Goal: Task Accomplishment & Management: Manage account settings

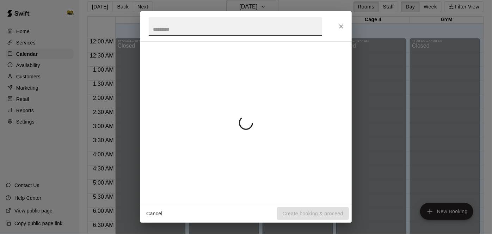
scroll to position [236, 0]
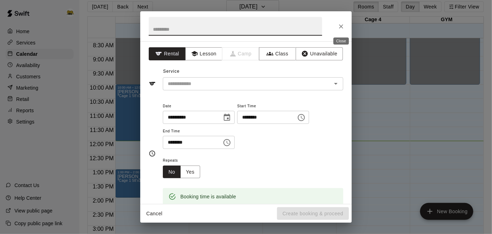
click at [342, 27] on icon "Close" at bounding box center [341, 26] width 7 height 7
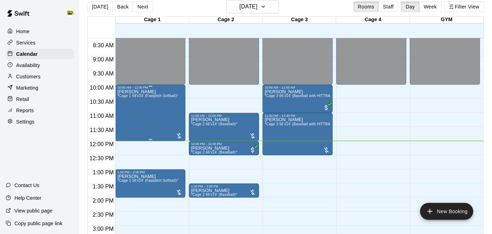
click at [163, 108] on div "[PERSON_NAME] *Cage 1 58'x14' (Fastpitch Softball)*" at bounding box center [147, 206] width 61 height 234
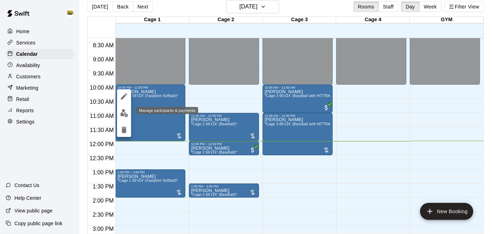
click at [124, 115] on img "edit" at bounding box center [124, 113] width 8 height 8
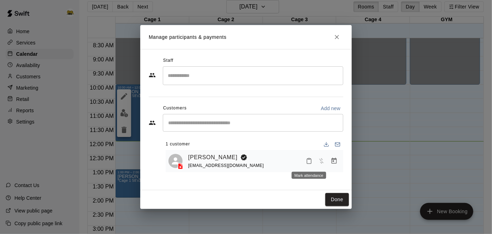
click at [307, 162] on icon "Mark attendance" at bounding box center [309, 161] width 4 height 5
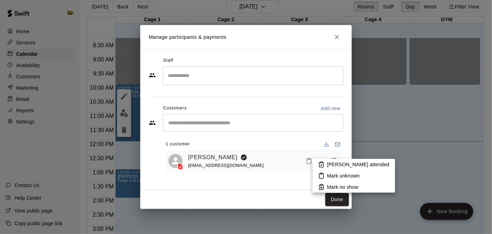
click at [337, 163] on p "[PERSON_NAME] attended" at bounding box center [358, 164] width 62 height 7
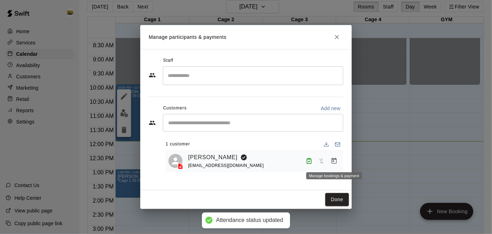
click at [334, 160] on icon "Manage bookings & payment" at bounding box center [334, 160] width 7 height 7
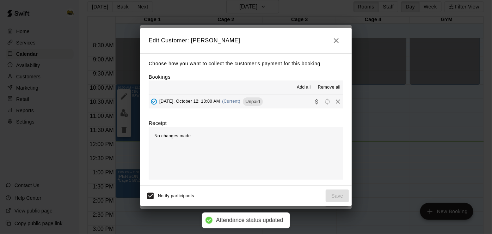
click at [277, 106] on button "[DATE], October 12: 10:00 AM (Current) Unpaid" at bounding box center [246, 101] width 195 height 13
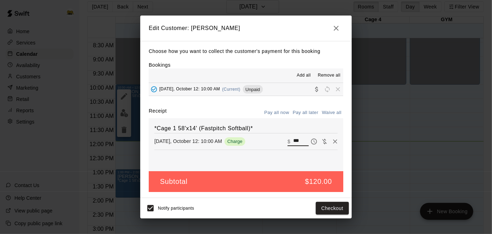
click at [304, 144] on input "***" at bounding box center [301, 141] width 16 height 9
type input "*"
type input "**"
click at [335, 209] on button "Checkout" at bounding box center [332, 208] width 33 height 13
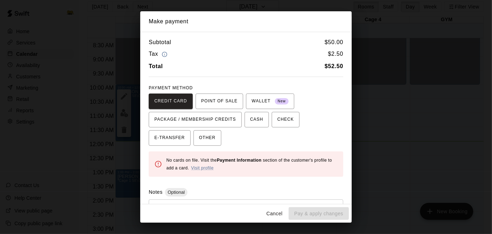
scroll to position [32, 0]
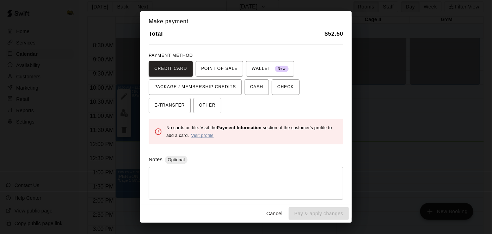
click at [215, 179] on textarea at bounding box center [246, 182] width 185 height 21
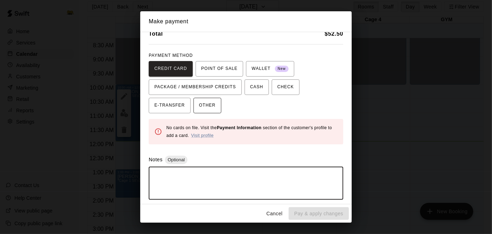
click at [199, 110] on span "OTHER" at bounding box center [207, 105] width 17 height 11
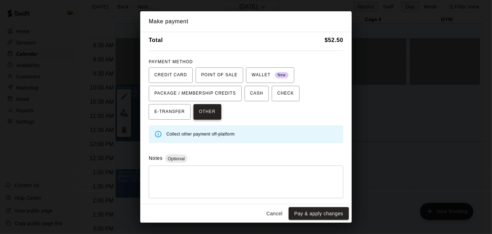
scroll to position [25, 0]
click at [174, 176] on textarea at bounding box center [246, 182] width 185 height 21
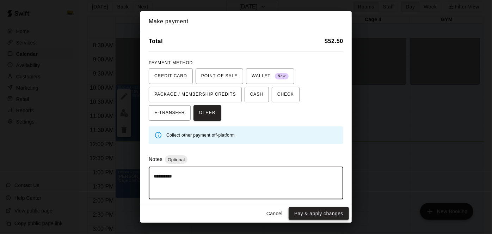
type textarea "**********"
click at [340, 216] on button "Pay & apply changes" at bounding box center [319, 213] width 60 height 13
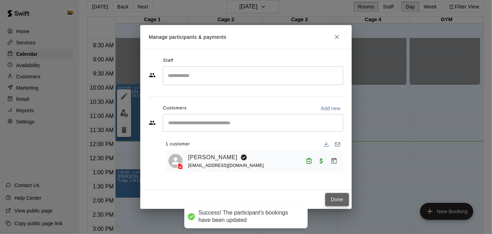
click at [338, 201] on button "Done" at bounding box center [337, 199] width 24 height 13
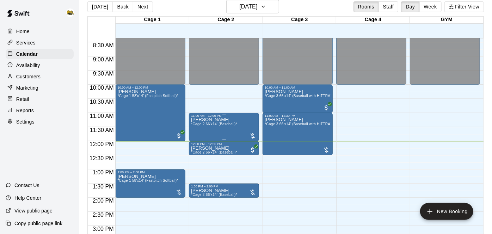
click at [235, 124] on span "*Cage 2 66'x14' (Baseball)*" at bounding box center [214, 124] width 46 height 4
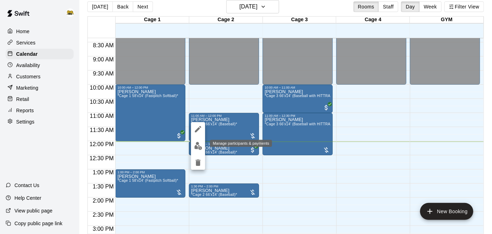
click at [201, 145] on img "edit" at bounding box center [198, 146] width 8 height 8
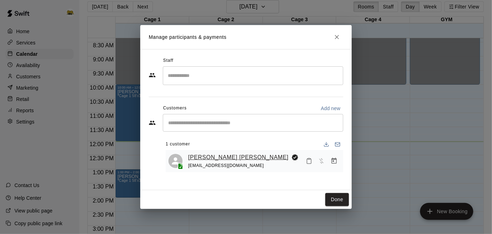
click at [213, 156] on link "[PERSON_NAME] [PERSON_NAME]" at bounding box center [238, 157] width 100 height 9
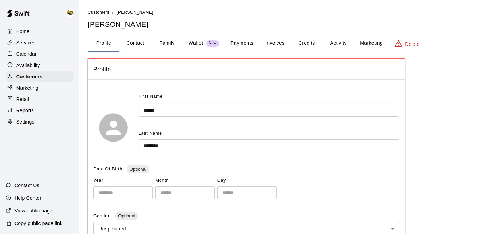
click at [246, 42] on button "Payments" at bounding box center [242, 43] width 34 height 17
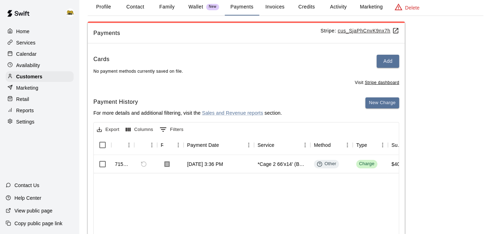
click at [32, 30] on div "Home" at bounding box center [40, 31] width 68 height 11
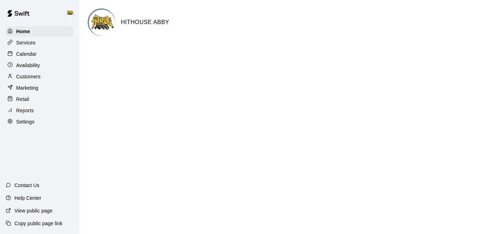
click at [55, 53] on div "Calendar" at bounding box center [40, 54] width 68 height 11
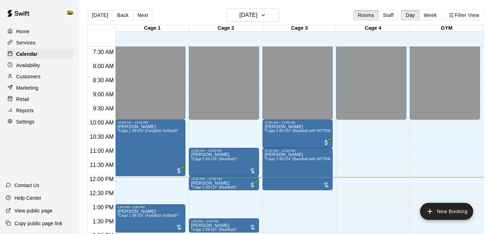
scroll to position [211, 0]
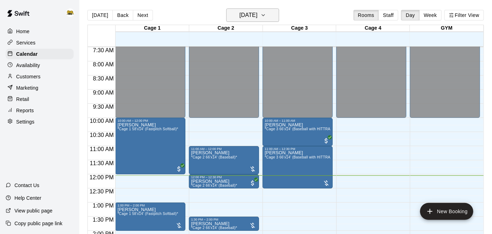
click at [277, 20] on button "[DATE]" at bounding box center [252, 14] width 53 height 13
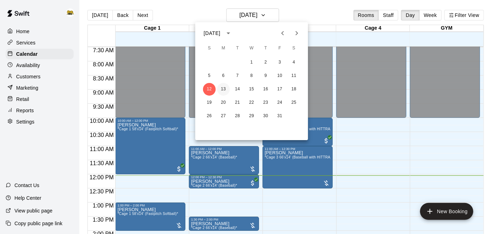
click at [222, 91] on button "13" at bounding box center [223, 89] width 13 height 13
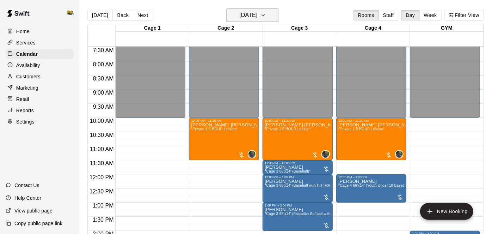
click at [266, 14] on icon "button" at bounding box center [263, 15] width 6 height 8
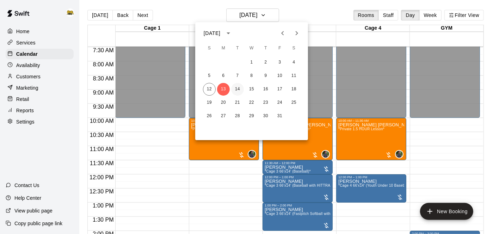
click at [236, 89] on button "14" at bounding box center [237, 89] width 13 height 13
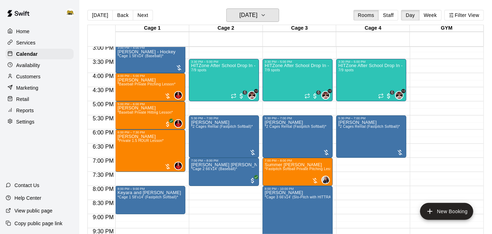
scroll to position [424, 0]
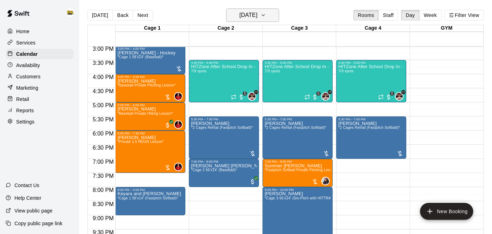
click at [257, 19] on h6 "[DATE]" at bounding box center [248, 15] width 18 height 10
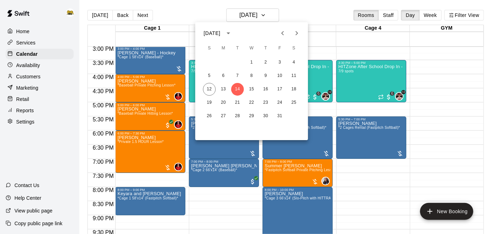
click at [365, 179] on div at bounding box center [246, 117] width 492 height 234
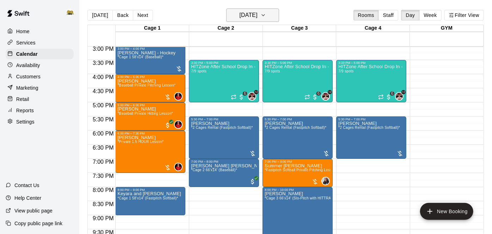
click at [257, 21] on button "[DATE]" at bounding box center [252, 14] width 53 height 13
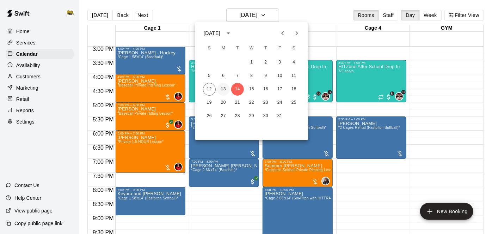
click at [222, 91] on button "13" at bounding box center [223, 89] width 13 height 13
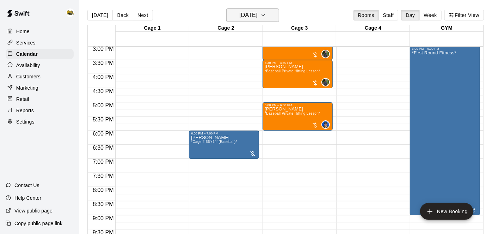
click at [257, 16] on h6 "[DATE]" at bounding box center [248, 15] width 18 height 10
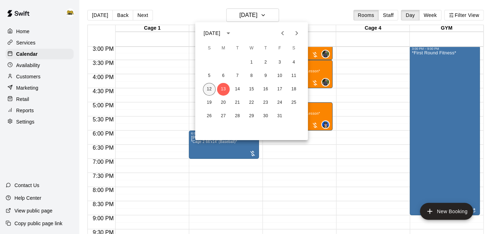
click at [207, 90] on button "12" at bounding box center [209, 89] width 13 height 13
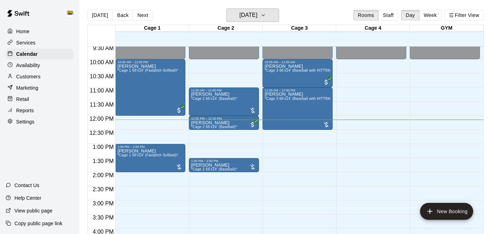
scroll to position [269, 0]
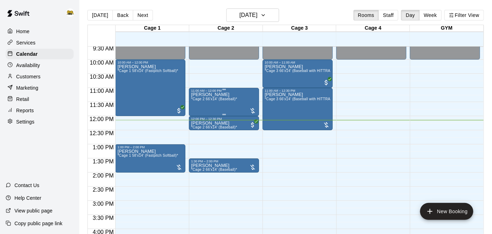
click at [238, 97] on div "[PERSON_NAME] *Cage 2 66'x14' (Baseball)*" at bounding box center [224, 209] width 66 height 234
click at [200, 116] on img "edit" at bounding box center [198, 116] width 8 height 8
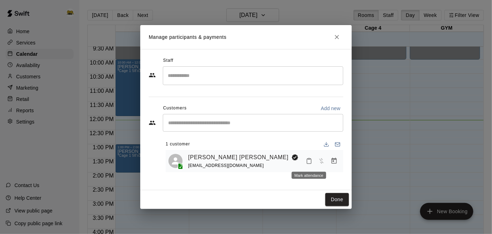
click at [308, 162] on icon "Mark attendance" at bounding box center [309, 161] width 6 height 6
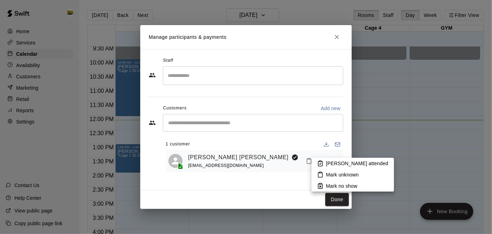
click at [330, 161] on p "[PERSON_NAME] attended" at bounding box center [357, 163] width 62 height 7
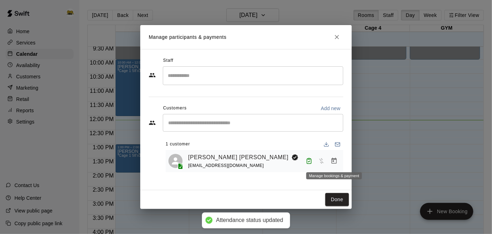
click at [334, 161] on icon "Manage bookings & payment" at bounding box center [334, 160] width 7 height 7
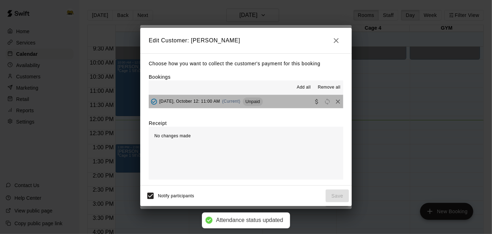
click at [279, 103] on button "[DATE], October 12: 11:00 AM (Current) Unpaid" at bounding box center [246, 101] width 195 height 13
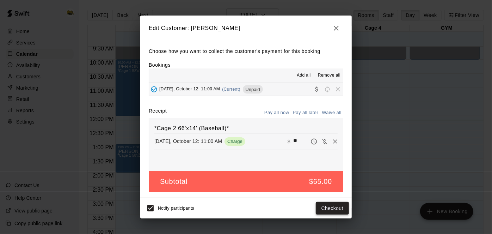
click at [324, 209] on button "Checkout" at bounding box center [332, 208] width 33 height 13
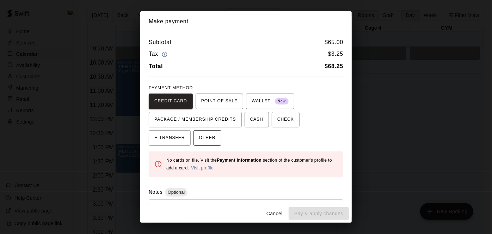
click at [199, 137] on span "OTHER" at bounding box center [207, 137] width 17 height 11
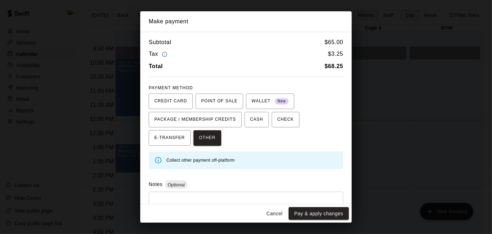
click at [234, 197] on textarea at bounding box center [246, 207] width 185 height 21
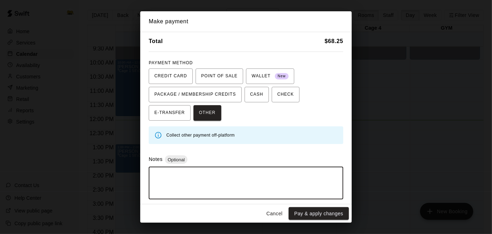
scroll to position [24, 0]
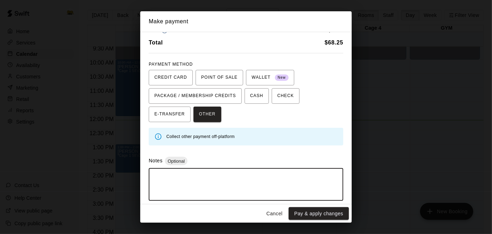
click at [254, 168] on div "* ​" at bounding box center [246, 184] width 195 height 33
click at [221, 185] on textarea at bounding box center [246, 184] width 185 height 21
type textarea "*"
type textarea "**********"
click at [324, 213] on button "Pay & apply changes" at bounding box center [319, 213] width 60 height 13
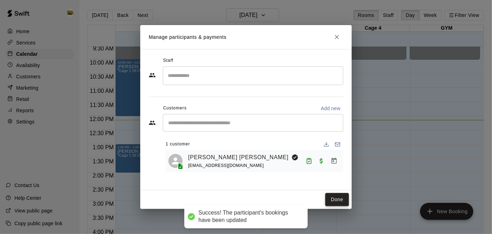
click at [341, 197] on button "Done" at bounding box center [337, 199] width 24 height 13
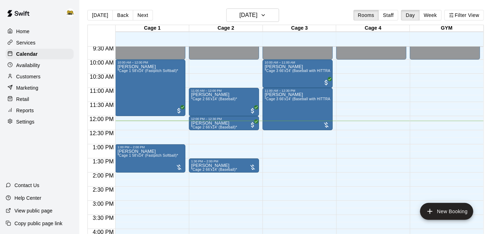
scroll to position [274, 0]
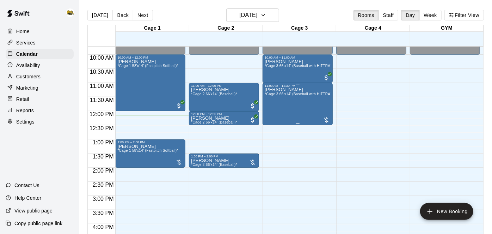
click at [285, 101] on div "[PERSON_NAME] *Cage 3 66'x14' (Baseball with HITTRAX)*" at bounding box center [298, 204] width 66 height 234
click at [265, 15] on div at bounding box center [246, 117] width 492 height 234
click at [275, 13] on button "[DATE]" at bounding box center [252, 14] width 53 height 13
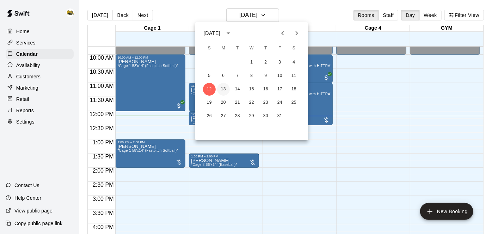
click at [219, 88] on button "13" at bounding box center [223, 89] width 13 height 13
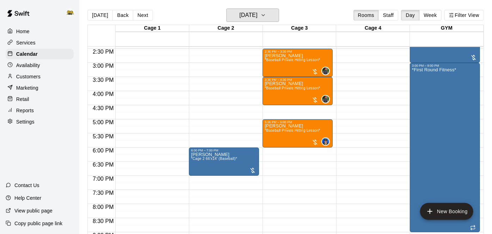
scroll to position [407, 0]
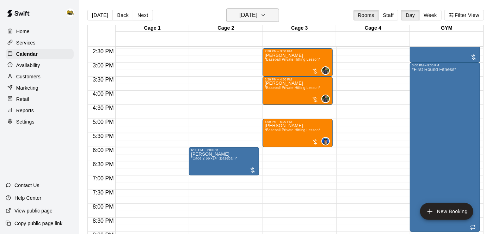
click at [257, 14] on h6 "[DATE]" at bounding box center [248, 15] width 18 height 10
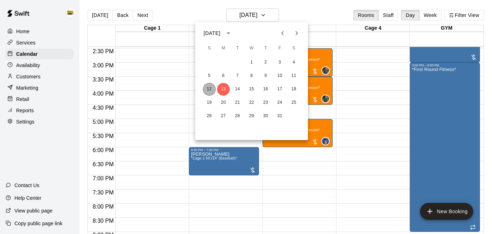
click at [211, 93] on button "12" at bounding box center [209, 89] width 13 height 13
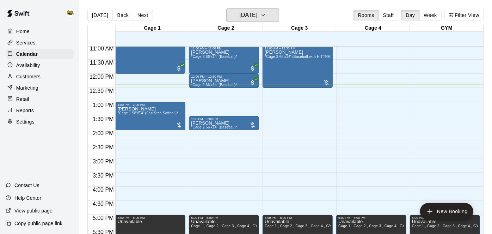
scroll to position [313, 0]
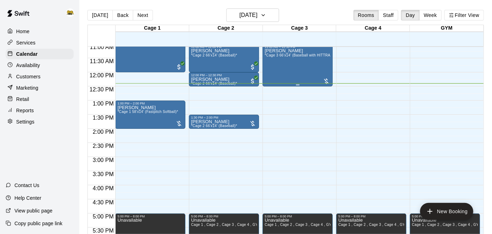
click at [308, 62] on div "[PERSON_NAME] *Cage 3 66'x14' (Baseball with HITTRAX)*" at bounding box center [298, 166] width 66 height 234
click at [272, 57] on icon "edit" at bounding box center [271, 55] width 8 height 8
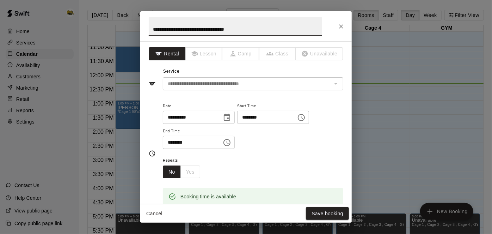
scroll to position [12, 0]
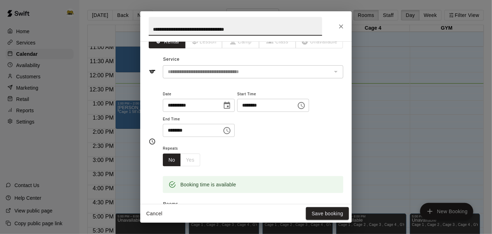
click at [217, 137] on input "********" at bounding box center [190, 130] width 54 height 13
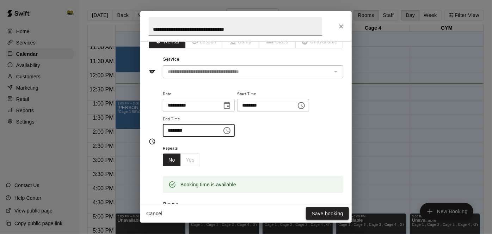
type input "********"
click at [339, 216] on button "Save booking" at bounding box center [327, 213] width 43 height 13
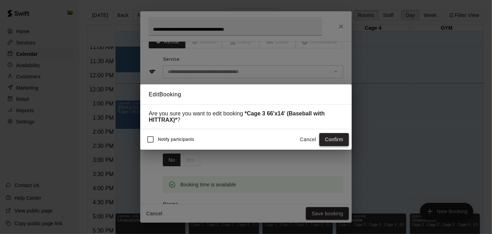
click at [336, 137] on button "Confirm" at bounding box center [334, 139] width 30 height 13
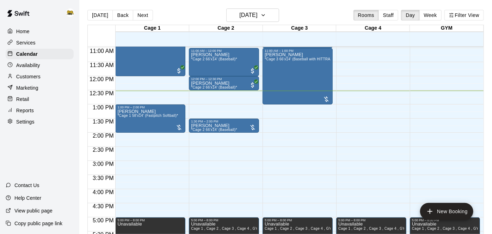
scroll to position [309, 0]
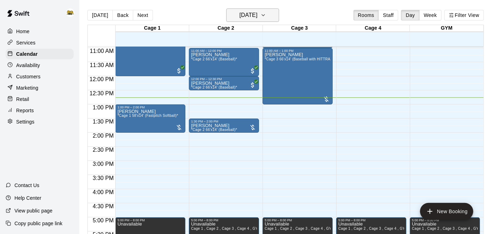
click at [266, 17] on icon "button" at bounding box center [263, 15] width 6 height 8
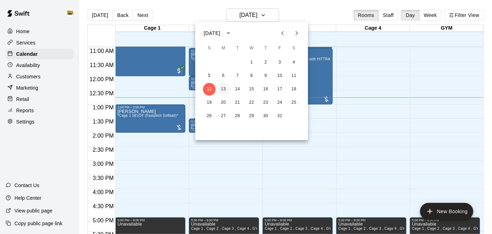
click at [223, 87] on button "13" at bounding box center [223, 89] width 13 height 13
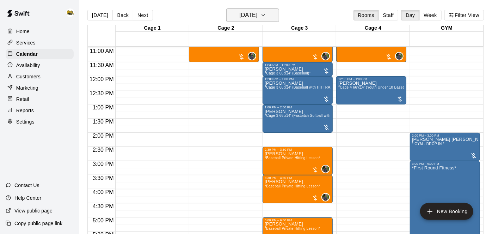
click at [257, 17] on h6 "[DATE]" at bounding box center [248, 15] width 18 height 10
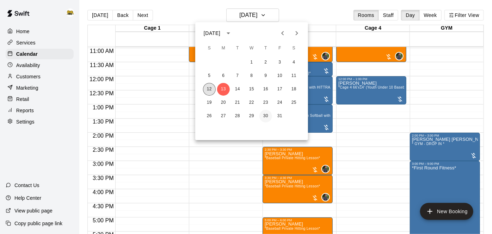
click at [209, 90] on button "12" at bounding box center [209, 89] width 13 height 13
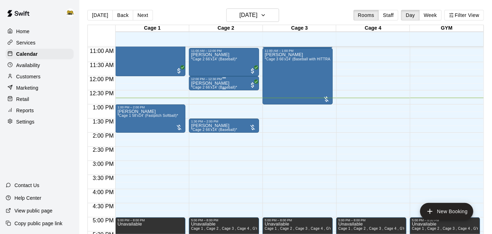
click at [227, 85] on span "*Cage 2 66'x14' (Baseball)*" at bounding box center [214, 87] width 46 height 4
click at [199, 110] on img "edit" at bounding box center [198, 109] width 8 height 8
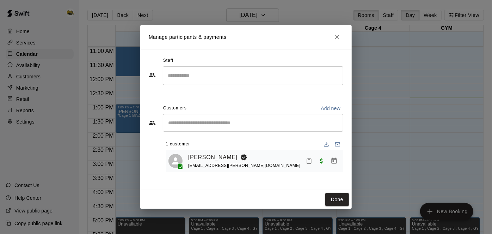
click at [309, 160] on icon "Mark attendance" at bounding box center [309, 161] width 6 height 6
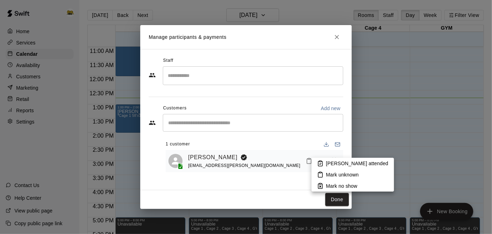
click at [322, 162] on icon at bounding box center [320, 163] width 6 height 6
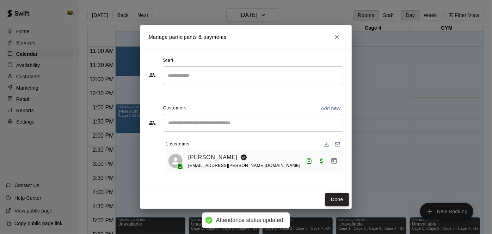
click at [338, 202] on button "Done" at bounding box center [337, 199] width 24 height 13
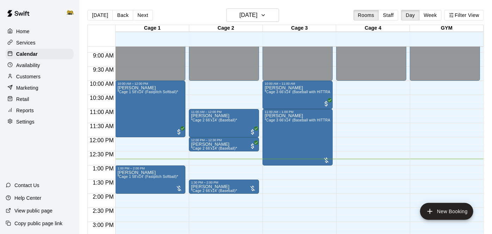
scroll to position [265, 0]
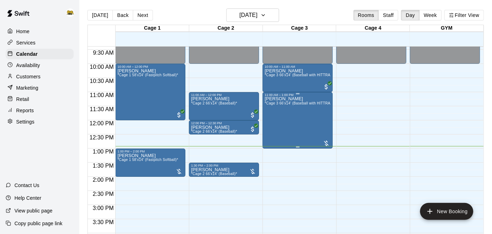
click at [303, 124] on div "[PERSON_NAME] *Cage 3 66'x14' (Baseball with HITTRAX)*" at bounding box center [298, 214] width 66 height 234
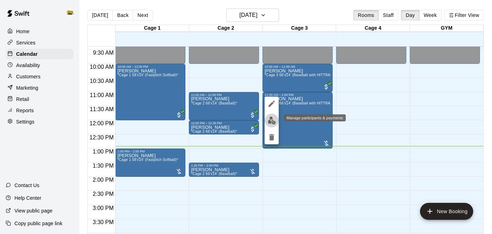
click at [273, 120] on img "edit" at bounding box center [272, 120] width 8 height 8
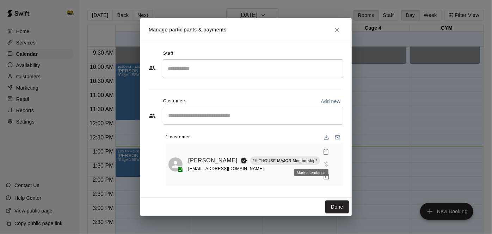
click at [324, 154] on icon "Mark attendance" at bounding box center [326, 151] width 4 height 5
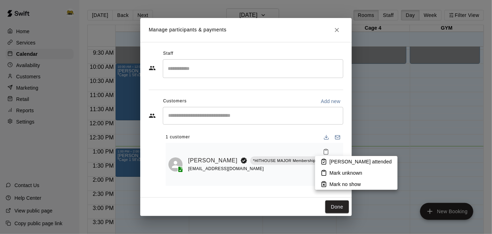
click at [330, 158] on p "[PERSON_NAME] attended" at bounding box center [361, 161] width 62 height 7
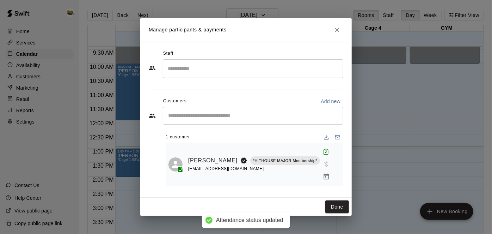
click at [324, 173] on icon "Manage bookings & payment" at bounding box center [326, 176] width 5 height 6
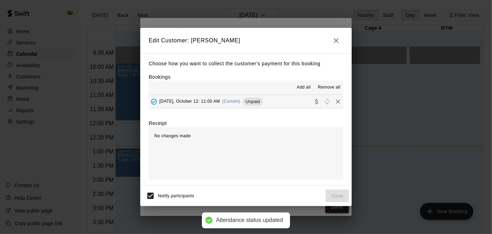
click at [300, 105] on button "[DATE], October 12: 11:00 AM (Current) Unpaid" at bounding box center [246, 101] width 195 height 13
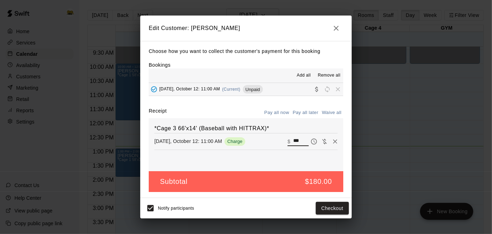
click at [304, 140] on input "***" at bounding box center [301, 141] width 16 height 9
type input "*"
click at [337, 31] on icon "button" at bounding box center [336, 28] width 8 height 8
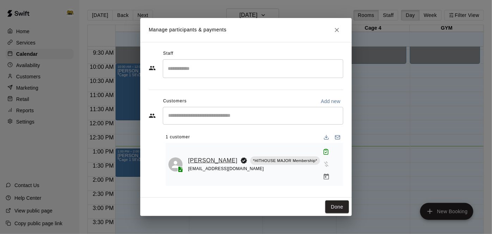
click at [197, 159] on link "[PERSON_NAME]" at bounding box center [212, 160] width 49 height 9
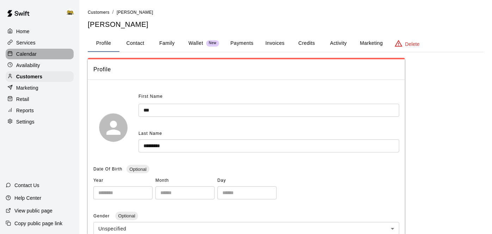
click at [32, 55] on p "Calendar" at bounding box center [26, 53] width 20 height 7
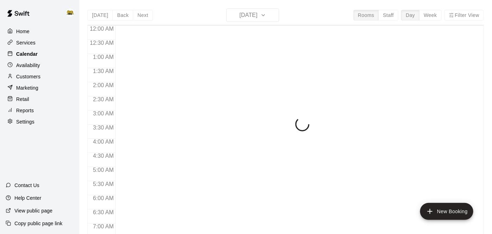
scroll to position [369, 0]
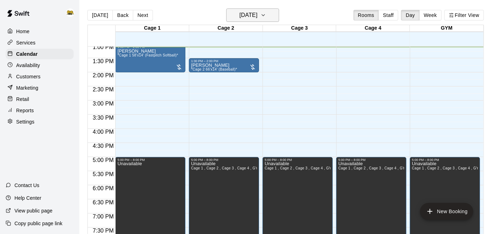
click at [257, 16] on h6 "[DATE]" at bounding box center [248, 15] width 18 height 10
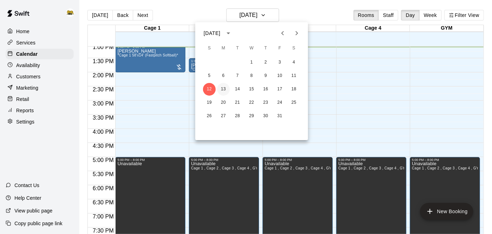
click at [225, 90] on button "13" at bounding box center [223, 89] width 13 height 13
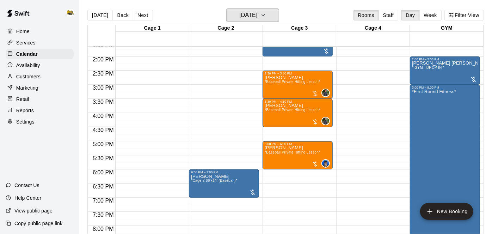
scroll to position [385, 0]
click at [296, 153] on span "*Baseball Private Hitting Lesson*" at bounding box center [292, 152] width 55 height 4
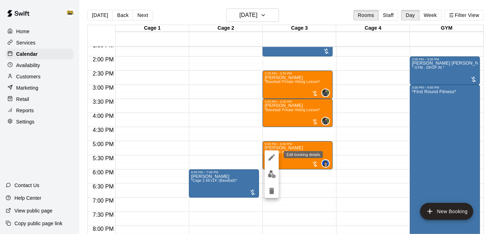
click at [271, 158] on icon "edit" at bounding box center [272, 157] width 6 height 6
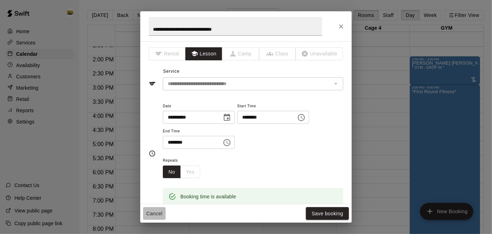
click at [154, 215] on button "Cancel" at bounding box center [154, 213] width 23 height 13
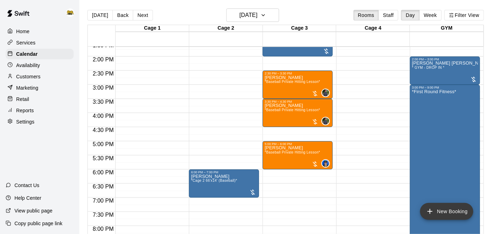
click at [435, 212] on button "New Booking" at bounding box center [446, 211] width 53 height 17
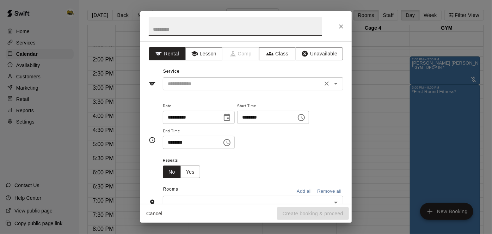
click at [339, 84] on icon "Open" at bounding box center [336, 83] width 8 height 8
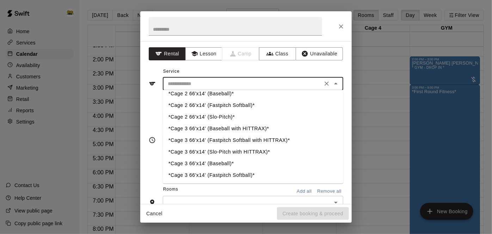
scroll to position [42, 0]
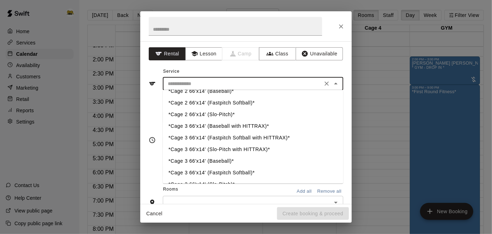
click at [254, 127] on li "*Cage 3 66'x14' (Baseball with HITTRAX)*" at bounding box center [253, 126] width 180 height 12
type input "**********"
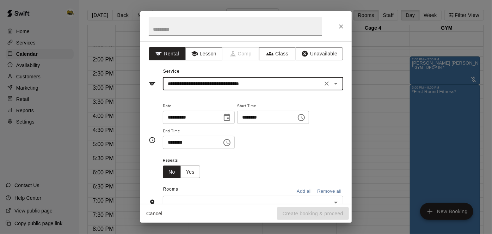
click at [237, 124] on input "********" at bounding box center [264, 117] width 54 height 13
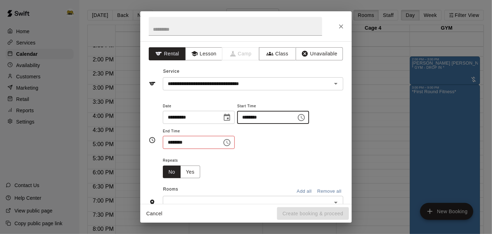
type input "********"
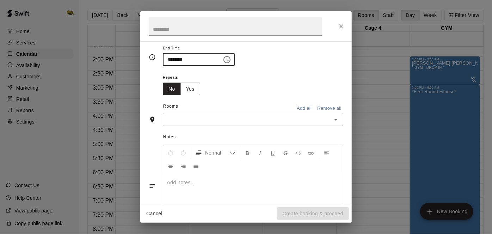
scroll to position [84, 0]
click at [335, 123] on icon "Open" at bounding box center [336, 118] width 8 height 8
type input "********"
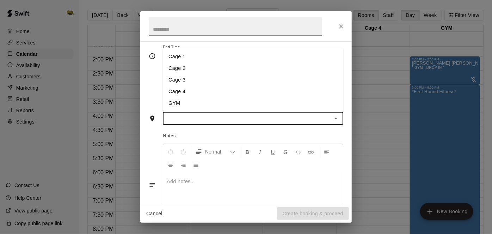
click at [216, 86] on li "Cage 3" at bounding box center [253, 80] width 180 height 12
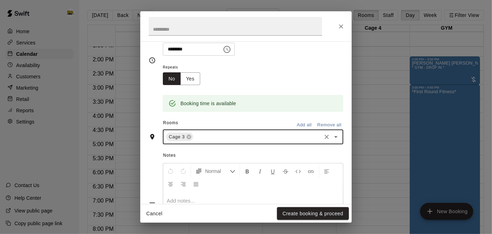
scroll to position [97, 0]
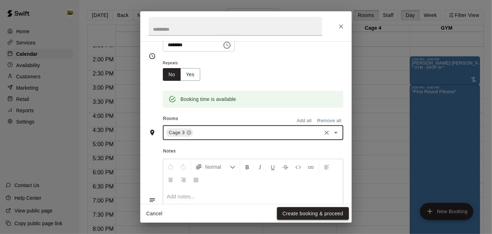
click at [302, 210] on button "Create booking & proceed" at bounding box center [313, 213] width 72 height 13
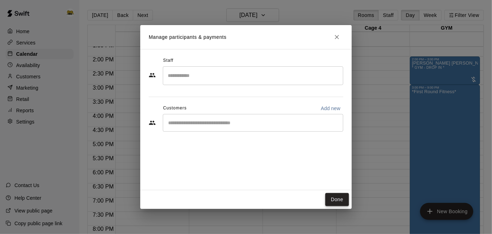
click at [341, 203] on button "Done" at bounding box center [337, 199] width 24 height 13
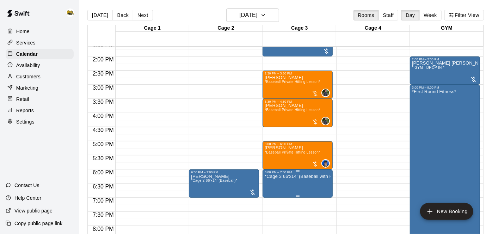
click at [308, 176] on p "*Cage 3 66'x14' (Baseball with HITTRAX)*" at bounding box center [298, 176] width 66 height 0
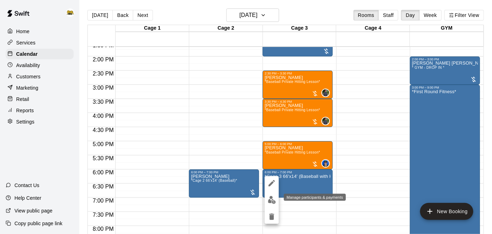
click at [272, 200] on img "edit" at bounding box center [272, 200] width 8 height 8
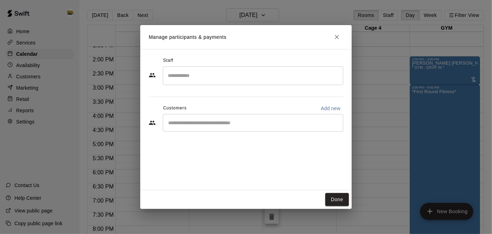
click at [253, 69] on input "Search staff" at bounding box center [253, 75] width 174 height 12
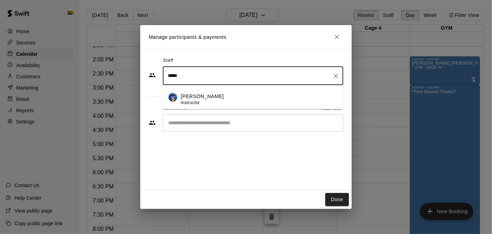
click at [214, 96] on p "[PERSON_NAME]" at bounding box center [202, 96] width 43 height 7
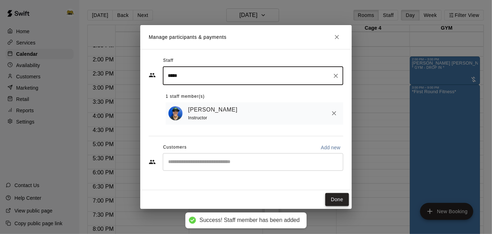
type input "*****"
click at [336, 196] on button "Done" at bounding box center [337, 199] width 24 height 13
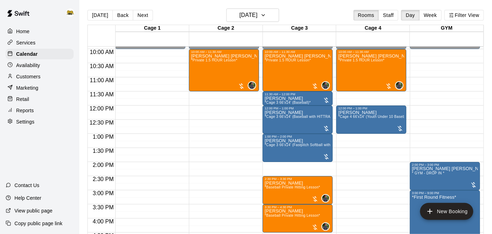
scroll to position [283, 0]
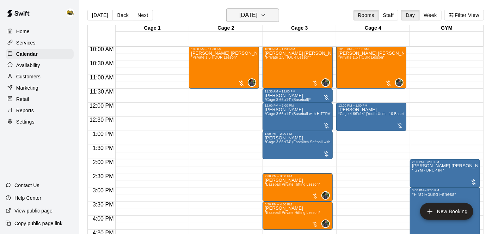
click at [270, 20] on button "[DATE]" at bounding box center [252, 14] width 53 height 13
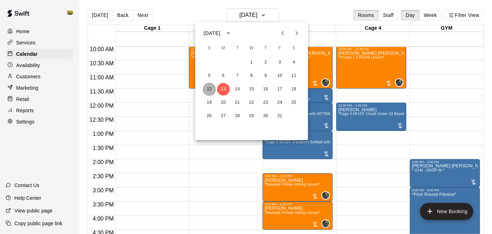
click at [209, 91] on button "12" at bounding box center [209, 89] width 13 height 13
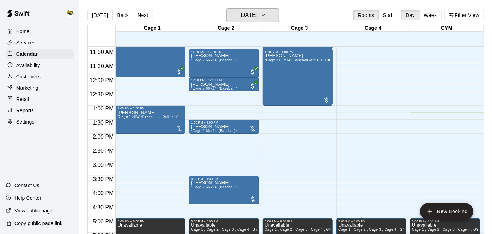
scroll to position [308, 0]
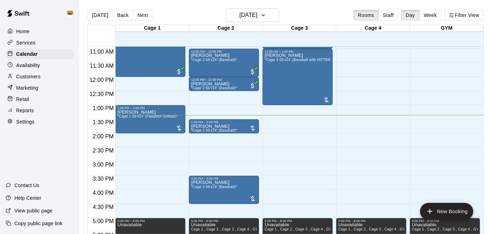
click at [390, 140] on div "12:00 AM – 10:00 AM Closed 5:00 PM – 8:00 PM Unavailable Cage 1 , Cage 2 , Cage…" at bounding box center [371, 76] width 70 height 677
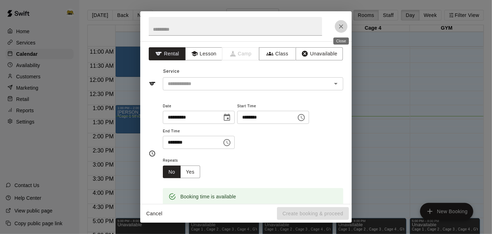
click at [345, 26] on button "Close" at bounding box center [341, 26] width 13 height 13
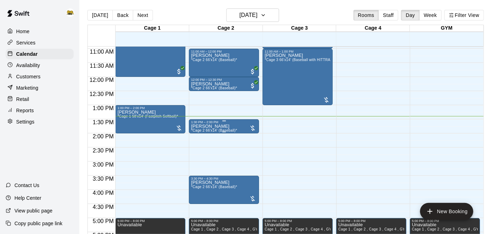
click at [199, 148] on img "edit" at bounding box center [198, 147] width 8 height 8
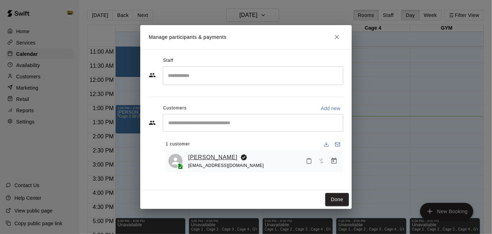
click at [207, 157] on link "[PERSON_NAME]" at bounding box center [212, 157] width 49 height 9
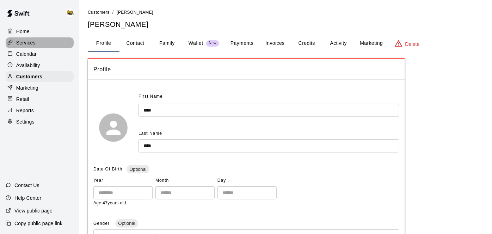
click at [32, 46] on p "Services" at bounding box center [25, 42] width 19 height 7
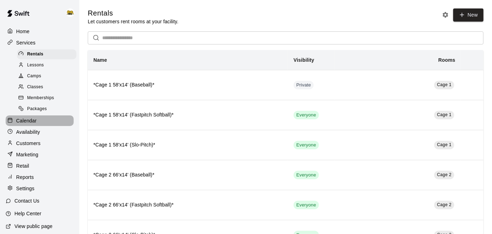
click at [28, 122] on p "Calendar" at bounding box center [26, 120] width 20 height 7
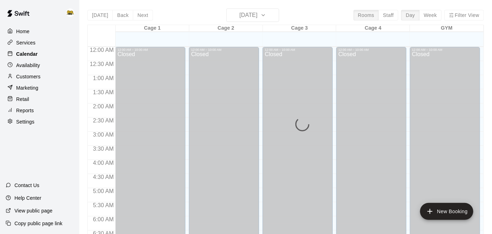
scroll to position [378, 0]
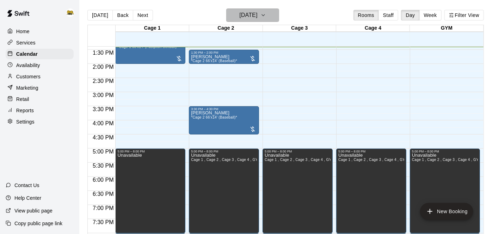
click at [275, 13] on button "[DATE]" at bounding box center [252, 14] width 53 height 13
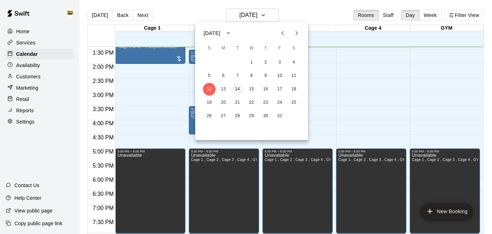
click at [237, 91] on button "14" at bounding box center [237, 89] width 13 height 13
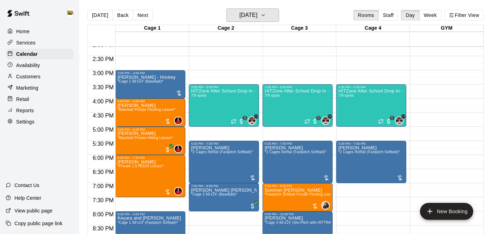
scroll to position [399, 0]
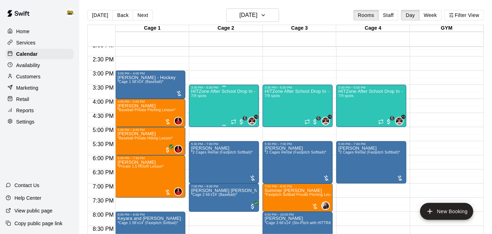
click at [218, 108] on div "HITZone After School Drop In - Registration Required 7/9 spots" at bounding box center [224, 206] width 66 height 234
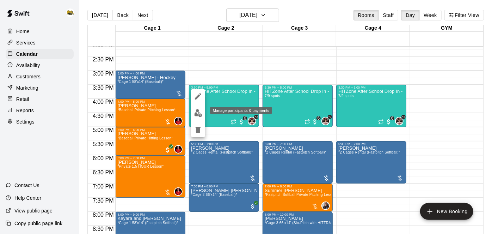
click at [199, 115] on img "edit" at bounding box center [198, 113] width 8 height 8
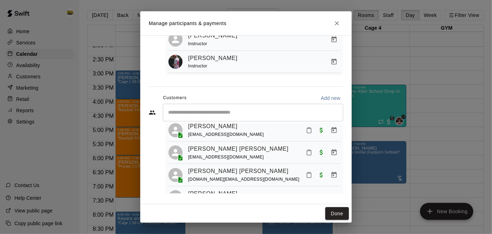
scroll to position [104, 0]
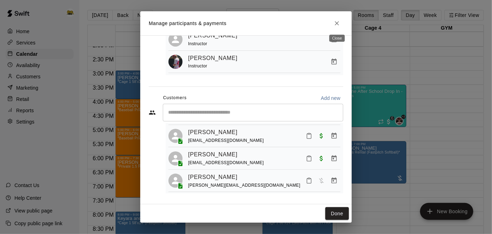
click at [338, 25] on icon "Close" at bounding box center [336, 23] width 7 height 7
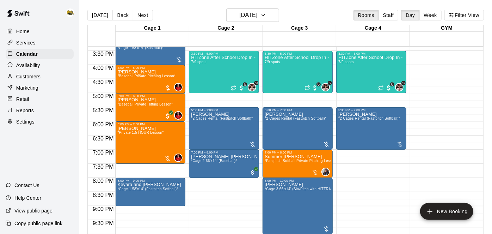
scroll to position [435, 0]
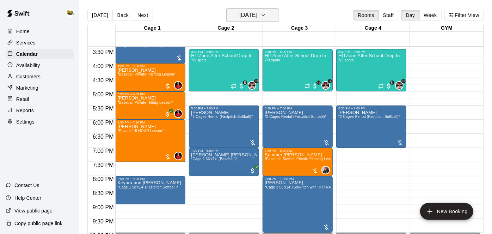
click at [257, 12] on h6 "[DATE]" at bounding box center [248, 15] width 18 height 10
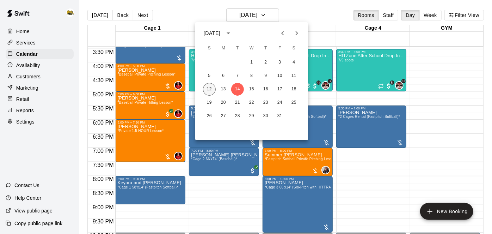
click at [212, 91] on button "12" at bounding box center [209, 89] width 13 height 13
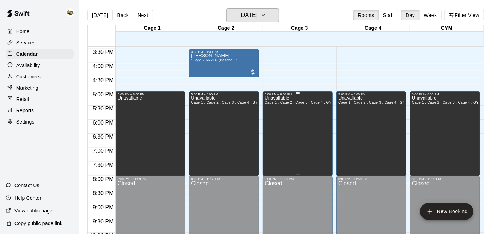
scroll to position [287, 0]
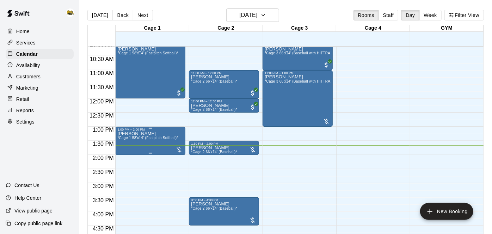
click at [160, 136] on span "*Cage 1 58'x14' (Fastpitch Softball)*" at bounding box center [147, 138] width 61 height 4
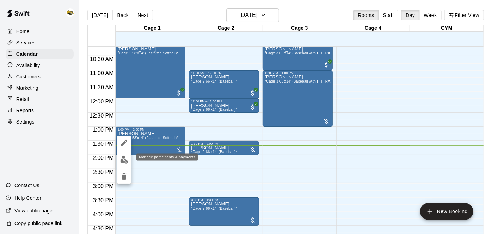
click at [124, 162] on img "edit" at bounding box center [124, 159] width 8 height 8
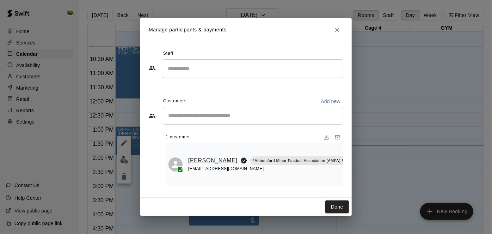
click at [198, 156] on link "[PERSON_NAME]" at bounding box center [212, 160] width 49 height 9
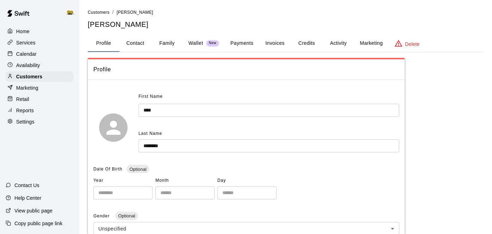
click at [242, 45] on button "Payments" at bounding box center [242, 43] width 34 height 17
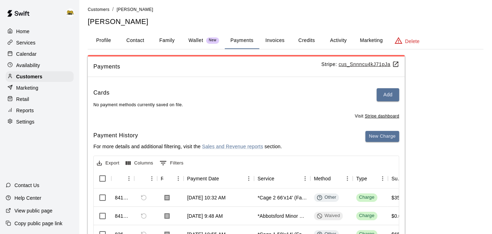
scroll to position [3, 0]
click at [329, 40] on button "Activity" at bounding box center [338, 40] width 32 height 17
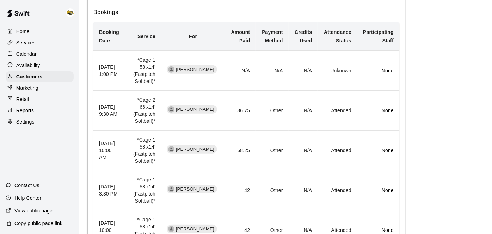
scroll to position [195, 0]
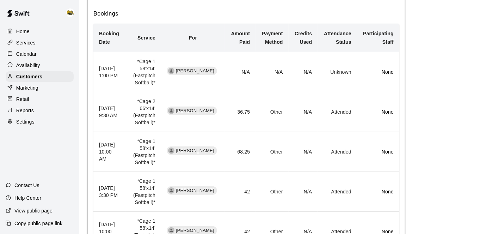
click at [20, 52] on p "Calendar" at bounding box center [26, 53] width 20 height 7
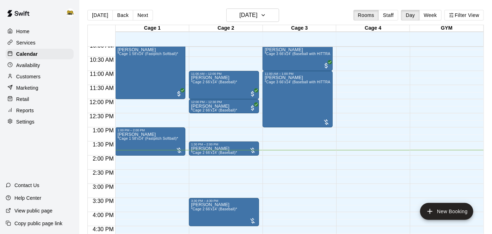
scroll to position [284, 0]
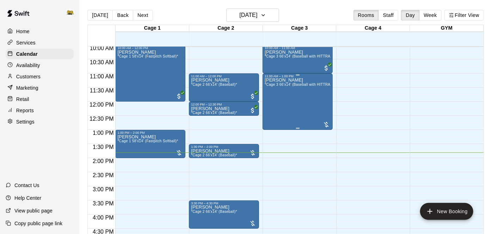
click at [308, 93] on div "[PERSON_NAME] *Cage 3 66'x14' (Baseball with HITTRAX)*" at bounding box center [298, 195] width 66 height 234
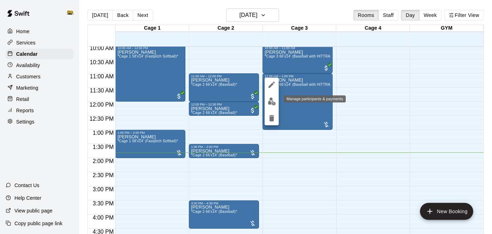
click at [273, 101] on img "edit" at bounding box center [272, 101] width 8 height 8
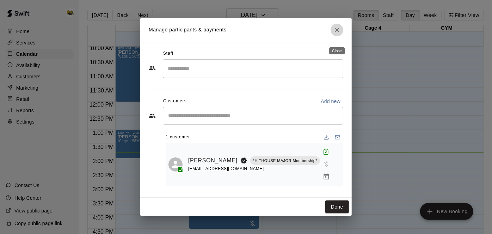
click at [340, 33] on button "Close" at bounding box center [337, 30] width 13 height 13
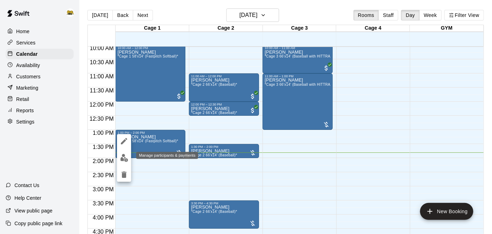
click at [126, 161] on img "edit" at bounding box center [124, 158] width 8 height 8
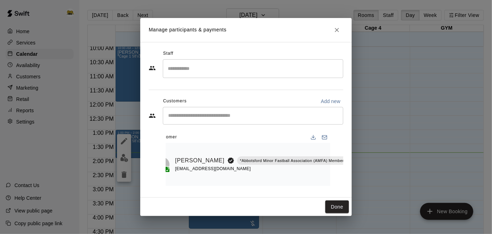
scroll to position [0, 13]
click at [359, 153] on icon "Mark attendance" at bounding box center [362, 151] width 6 height 6
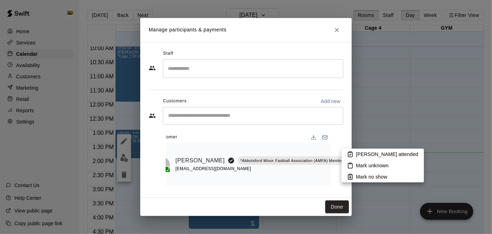
click at [362, 155] on p "[PERSON_NAME] attended" at bounding box center [387, 153] width 62 height 7
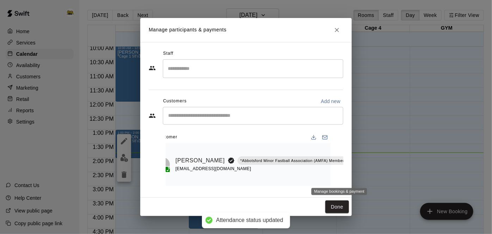
click at [359, 178] on icon "Manage bookings & payment" at bounding box center [362, 176] width 7 height 7
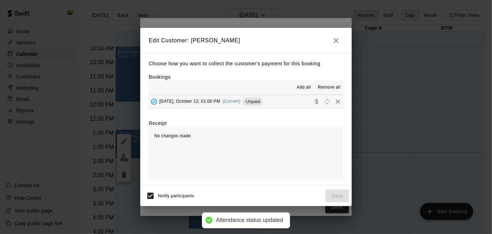
click at [277, 104] on button "[DATE], October 12: 01:00 PM (Current) Unpaid" at bounding box center [246, 101] width 195 height 13
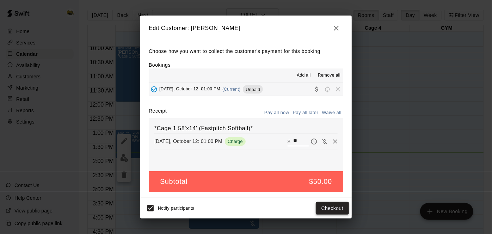
click at [323, 210] on button "Checkout" at bounding box center [332, 208] width 33 height 13
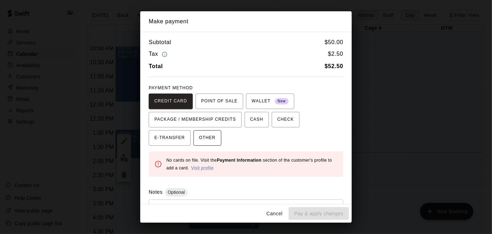
click at [199, 136] on span "OTHER" at bounding box center [207, 137] width 17 height 11
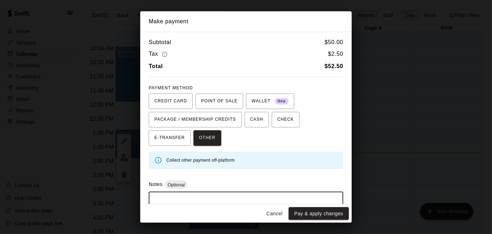
click at [194, 202] on textarea at bounding box center [246, 207] width 185 height 21
type textarea "**********"
click at [324, 215] on button "Pay & apply changes" at bounding box center [319, 213] width 60 height 13
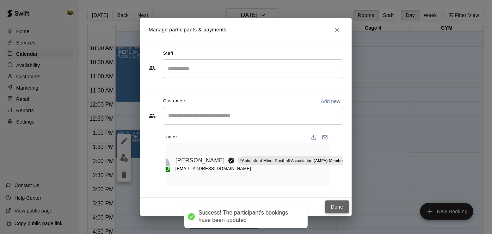
click at [346, 207] on button "Done" at bounding box center [337, 206] width 24 height 13
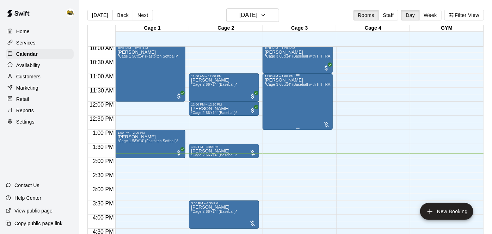
click at [302, 104] on div "[PERSON_NAME] *Cage 3 66'x14' (Baseball with HITTRAX)*" at bounding box center [298, 195] width 66 height 234
click at [271, 104] on img "edit" at bounding box center [272, 101] width 8 height 8
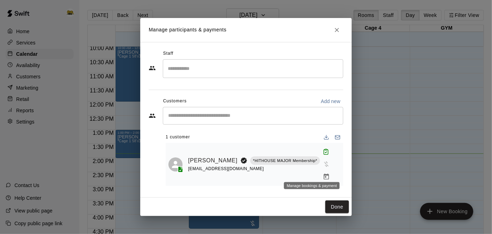
click at [323, 173] on icon "Manage bookings & payment" at bounding box center [326, 176] width 7 height 7
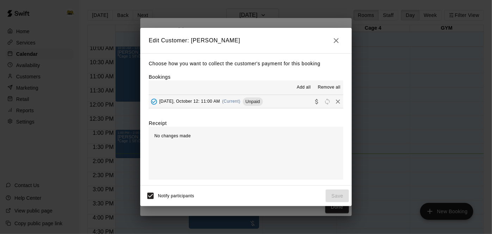
click at [295, 104] on button "[DATE], October 12: 11:00 AM (Current) Unpaid" at bounding box center [246, 101] width 195 height 13
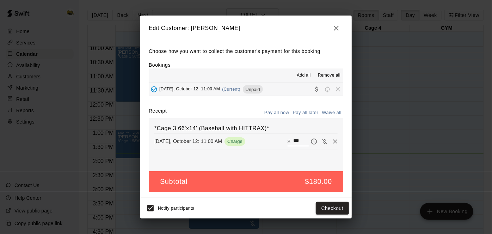
click at [303, 143] on input "***" at bounding box center [301, 141] width 16 height 9
click at [339, 29] on icon "button" at bounding box center [336, 28] width 8 height 8
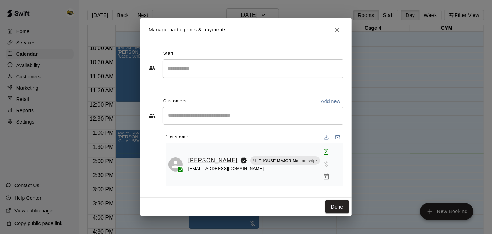
click at [207, 157] on link "[PERSON_NAME]" at bounding box center [212, 160] width 49 height 9
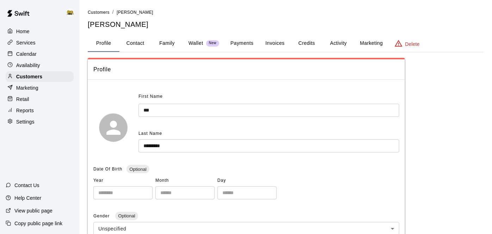
click at [339, 38] on button "Activity" at bounding box center [338, 43] width 32 height 17
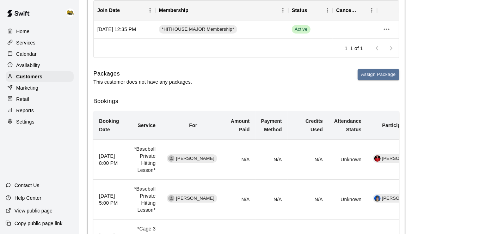
scroll to position [108, 0]
click at [32, 55] on p "Calendar" at bounding box center [26, 53] width 20 height 7
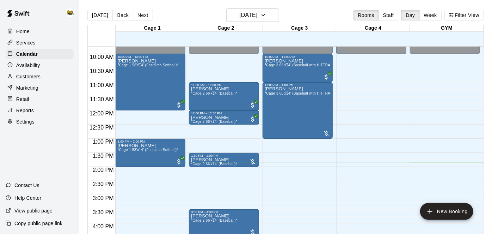
scroll to position [273, 0]
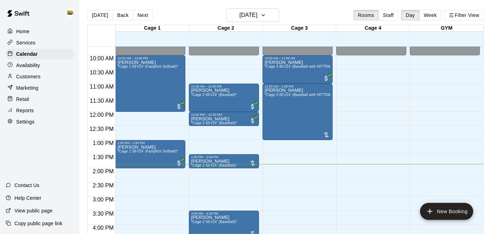
click at [277, 117] on div "[PERSON_NAME] *Cage 3 66'x14' (Baseball with HITTRAX)*" at bounding box center [298, 205] width 66 height 234
click at [272, 97] on icon "edit" at bounding box center [271, 95] width 8 height 8
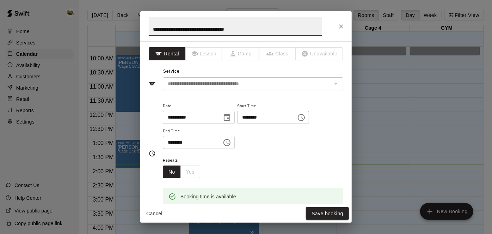
click at [215, 149] on input "********" at bounding box center [190, 142] width 54 height 13
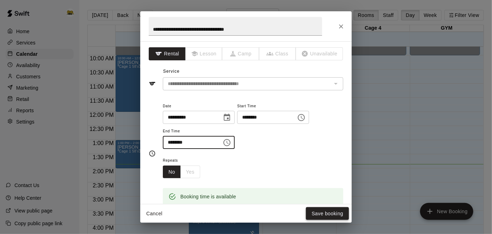
type input "********"
click at [322, 208] on button "Save booking" at bounding box center [327, 213] width 43 height 13
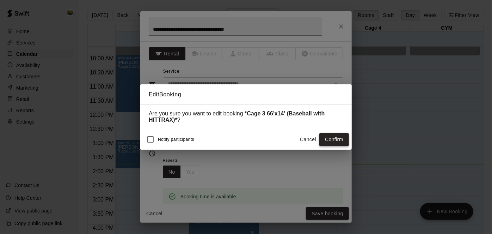
click at [332, 133] on button "Confirm" at bounding box center [334, 139] width 30 height 13
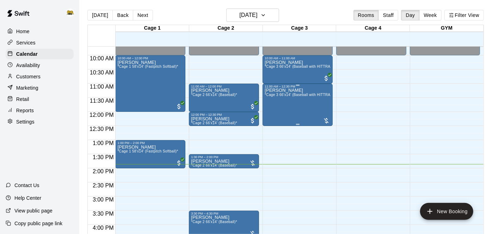
click at [290, 98] on div "[PERSON_NAME] *Cage 3 66'x14' (Baseball with HITTRAX)*" at bounding box center [298, 205] width 66 height 234
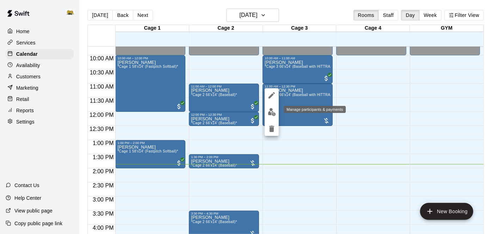
click at [268, 115] on img "edit" at bounding box center [272, 112] width 8 height 8
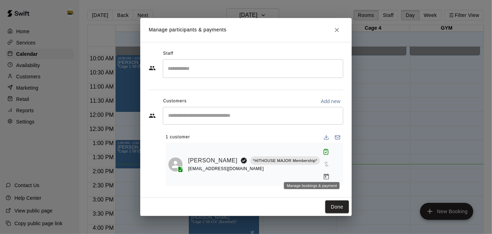
click at [323, 173] on icon "Manage bookings & payment" at bounding box center [326, 176] width 7 height 7
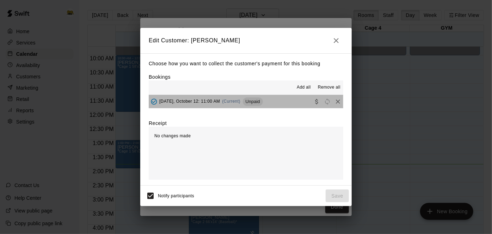
click at [287, 105] on button "[DATE], October 12: 11:00 AM (Current) Unpaid" at bounding box center [246, 101] width 195 height 13
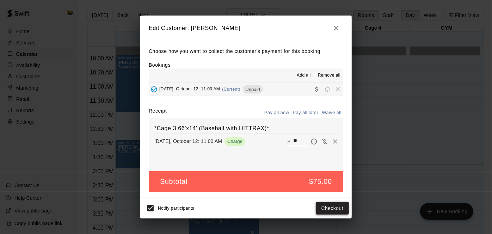
click at [326, 206] on button "Checkout" at bounding box center [332, 208] width 33 height 13
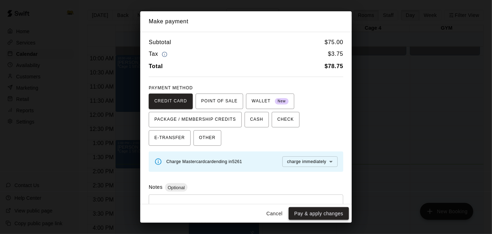
click at [305, 213] on button "Pay & apply changes" at bounding box center [319, 213] width 60 height 13
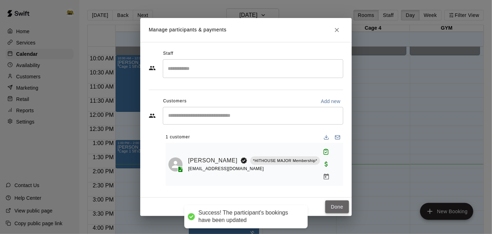
click at [336, 203] on button "Done" at bounding box center [337, 206] width 24 height 13
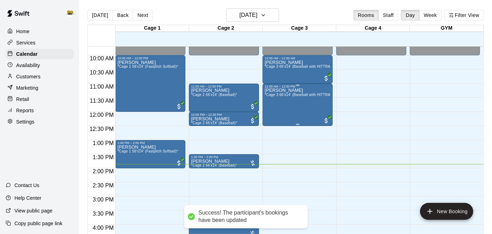
click at [293, 101] on div "[PERSON_NAME] *Cage 3 66'x14' (Baseball with HITTRAX)*" at bounding box center [298, 205] width 66 height 234
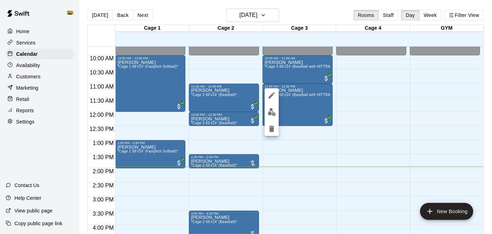
click at [23, 46] on div at bounding box center [246, 117] width 492 height 234
click at [26, 41] on p "Services" at bounding box center [25, 42] width 19 height 7
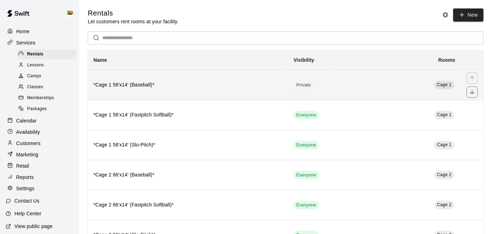
click at [188, 86] on h6 "*Cage 1 58'x14' (Baseball)*" at bounding box center [187, 85] width 189 height 8
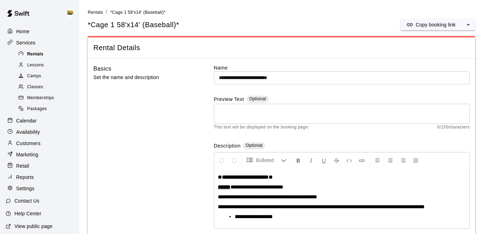
click at [38, 55] on span "Rentals" at bounding box center [35, 54] width 16 height 7
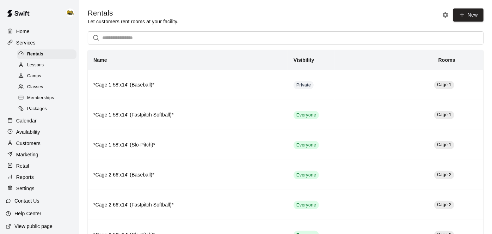
click at [30, 190] on p "Settings" at bounding box center [25, 188] width 18 height 7
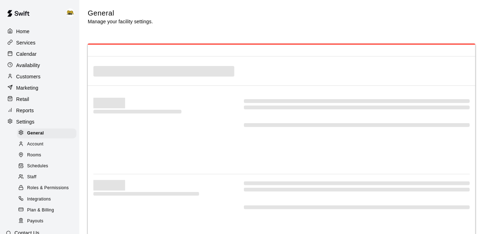
select select "**"
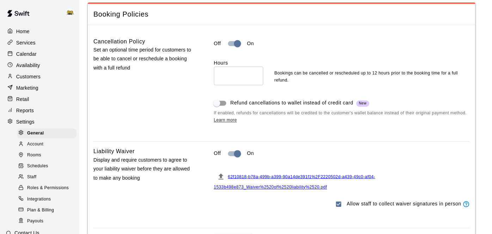
scroll to position [626, 0]
click at [256, 74] on input "**" at bounding box center [238, 75] width 49 height 19
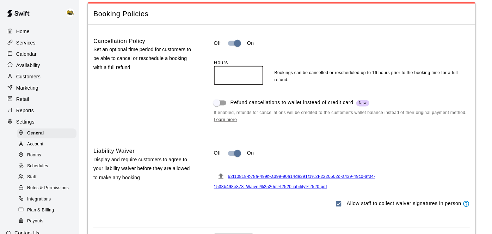
click at [256, 74] on input "**" at bounding box center [238, 75] width 49 height 19
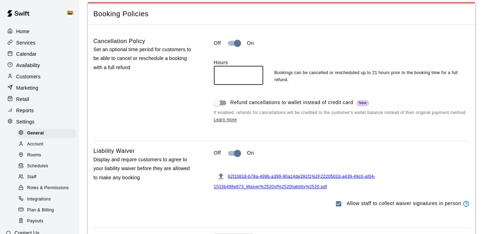
click at [256, 74] on input "**" at bounding box center [238, 75] width 49 height 19
type input "**"
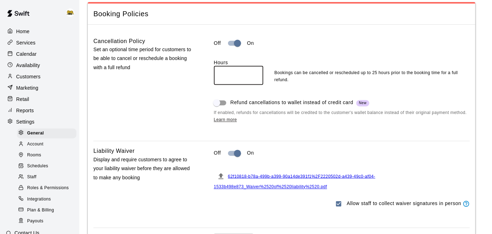
click at [256, 76] on input "**" at bounding box center [238, 75] width 49 height 19
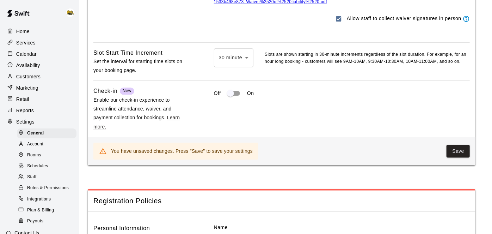
scroll to position [811, 0]
click at [457, 144] on button "Save" at bounding box center [458, 150] width 23 height 13
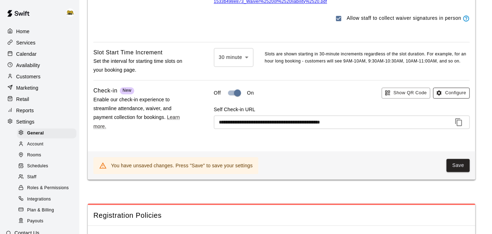
click at [457, 91] on button "Configure" at bounding box center [451, 92] width 37 height 11
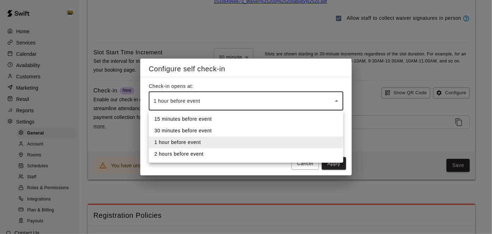
click at [196, 144] on li "1 hour before event" at bounding box center [246, 142] width 195 height 12
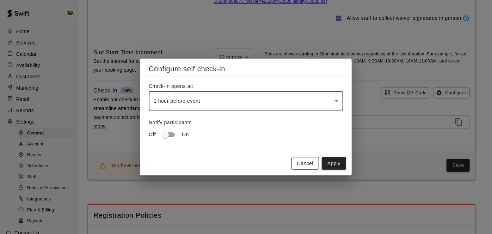
click at [303, 161] on button "Cancel" at bounding box center [304, 163] width 27 height 13
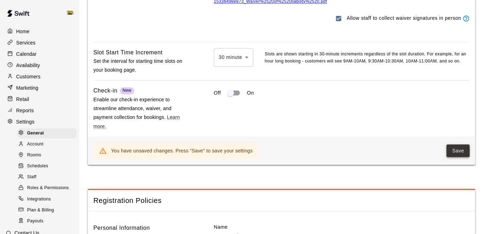
click at [469, 144] on button "Save" at bounding box center [458, 150] width 23 height 13
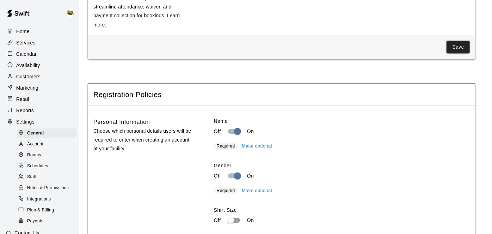
scroll to position [912, 0]
click at [34, 42] on p "Services" at bounding box center [25, 42] width 19 height 7
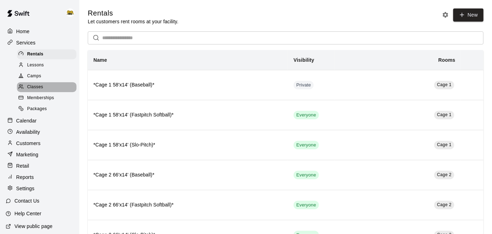
click at [36, 89] on span "Classes" at bounding box center [35, 87] width 16 height 7
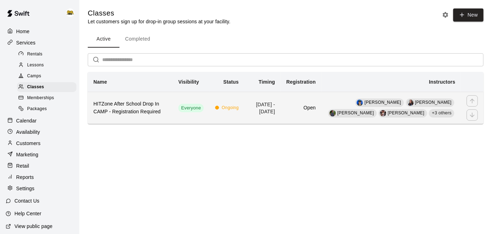
click at [295, 108] on td "Open" at bounding box center [301, 108] width 41 height 32
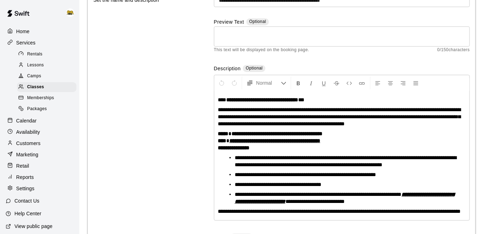
scroll to position [78, 0]
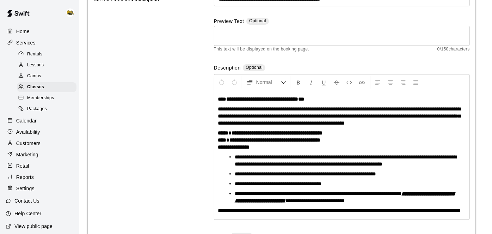
click at [235, 115] on span "**********" at bounding box center [339, 115] width 243 height 19
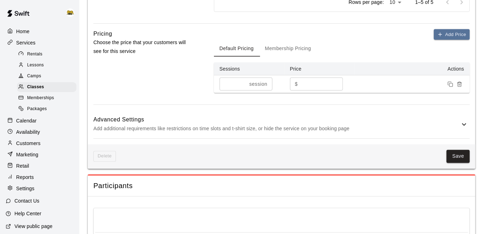
scroll to position [590, 0]
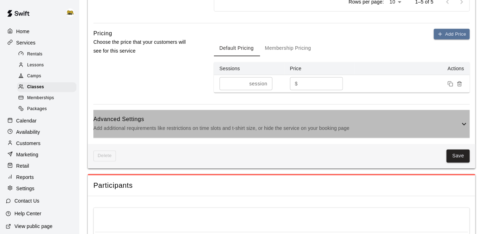
click at [463, 128] on icon at bounding box center [464, 124] width 8 height 8
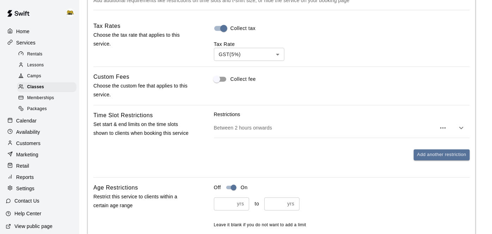
scroll to position [719, 0]
click at [463, 131] on icon "button" at bounding box center [461, 127] width 8 height 8
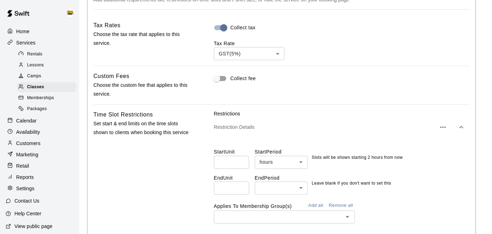
scroll to position [784, 0]
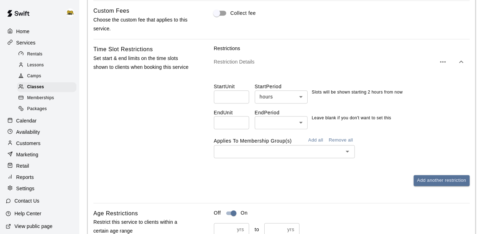
click at [242, 100] on input "*" at bounding box center [231, 96] width 35 height 13
click at [243, 103] on input "*" at bounding box center [231, 96] width 35 height 13
type input "*"
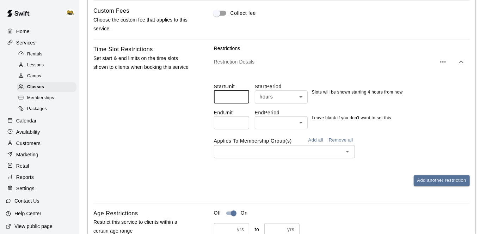
click at [242, 100] on input "*" at bounding box center [231, 96] width 35 height 13
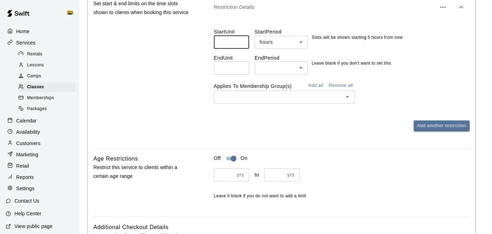
scroll to position [839, 0]
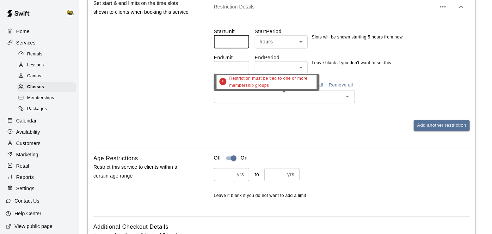
click at [317, 88] on div "Restriction must be tied to one or more membership groups" at bounding box center [267, 82] width 106 height 17
click at [318, 90] on div "Restriction must be tied to one or more membership groups" at bounding box center [267, 85] width 106 height 22
click at [351, 100] on icon "Open" at bounding box center [347, 96] width 8 height 8
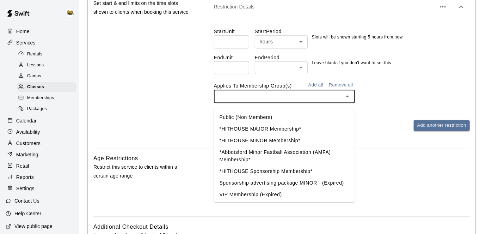
click at [320, 91] on button "Add all" at bounding box center [316, 85] width 23 height 11
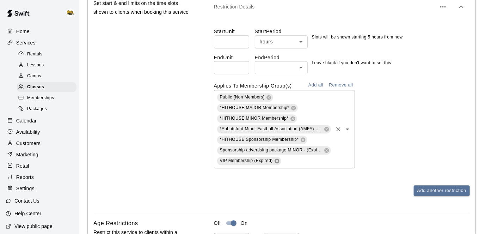
click at [276, 163] on icon at bounding box center [277, 160] width 5 height 5
click at [282, 165] on input "text" at bounding box center [307, 160] width 50 height 9
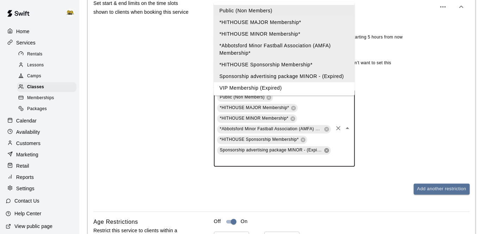
click at [326, 153] on icon at bounding box center [327, 150] width 6 height 6
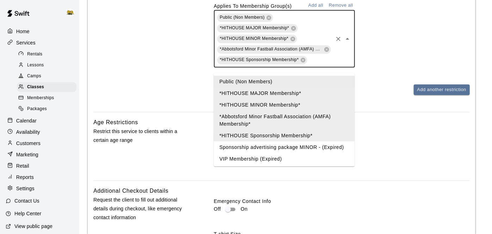
scroll to position [925, 0]
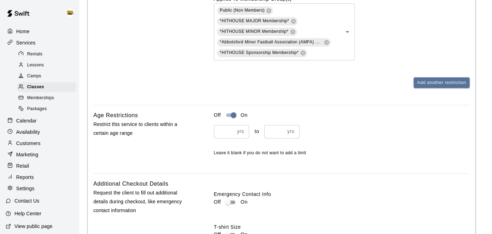
click at [399, 167] on div "Off On * yrs ​ to ** yrs ​ Leave it blank if you do not want to add a limit" at bounding box center [342, 139] width 256 height 57
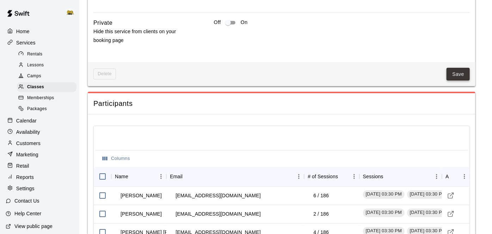
scroll to position [1145, 0]
click at [459, 80] on button "Save" at bounding box center [458, 73] width 23 height 13
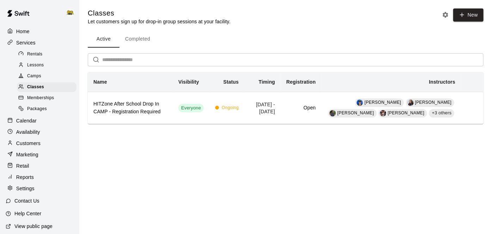
click at [38, 67] on span "Lessons" at bounding box center [35, 65] width 17 height 7
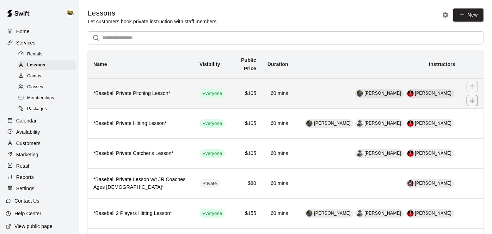
click at [294, 101] on td "[PERSON_NAME] [PERSON_NAME]" at bounding box center [377, 93] width 167 height 30
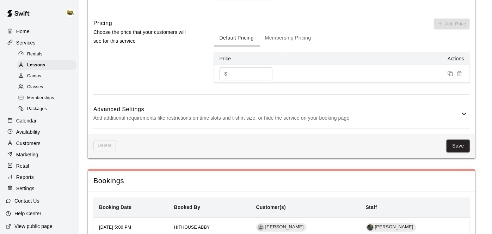
scroll to position [600, 0]
click at [461, 112] on icon at bounding box center [464, 113] width 8 height 8
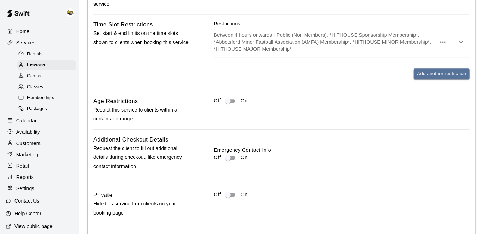
scroll to position [779, 0]
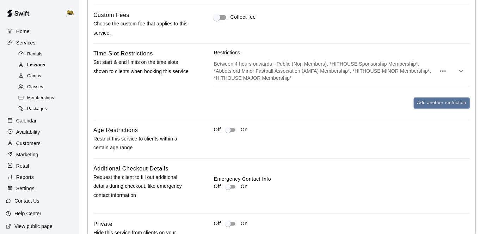
click at [38, 69] on div "Lessons" at bounding box center [47, 65] width 60 height 10
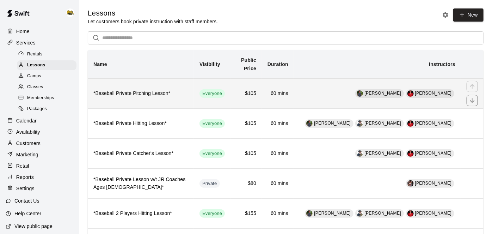
click at [156, 92] on h6 "*Baseball Private Pitching Lesson*" at bounding box center [140, 94] width 95 height 8
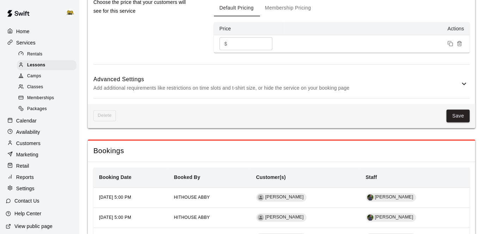
scroll to position [630, 0]
click at [41, 57] on span "Rentals" at bounding box center [35, 54] width 16 height 7
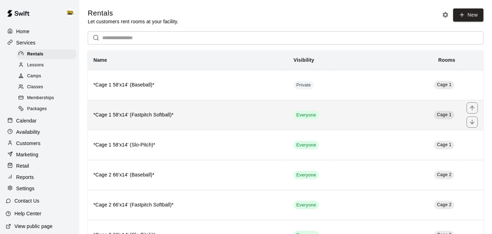
click at [211, 112] on h6 "*Cage 1 58'x14' (Fastpitch Softball)*" at bounding box center [187, 115] width 189 height 8
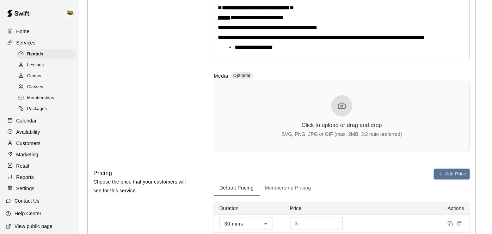
scroll to position [169, 0]
click at [25, 32] on p "Home" at bounding box center [22, 31] width 13 height 7
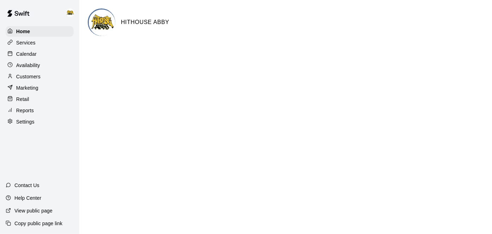
click at [29, 55] on p "Calendar" at bounding box center [26, 53] width 20 height 7
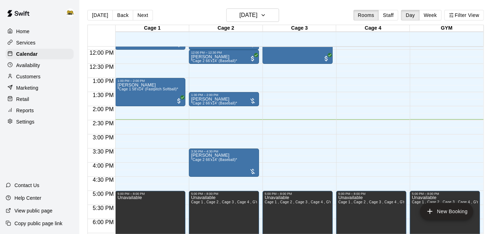
scroll to position [336, 0]
click at [197, 193] on icon "delete" at bounding box center [198, 193] width 5 height 6
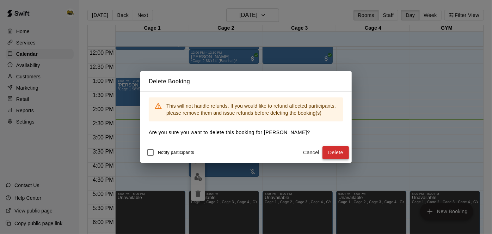
click at [326, 154] on button "Delete" at bounding box center [335, 152] width 26 height 13
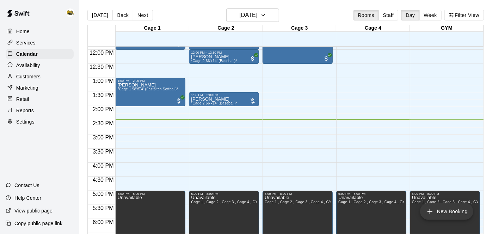
click at [433, 212] on icon "add" at bounding box center [430, 211] width 8 height 8
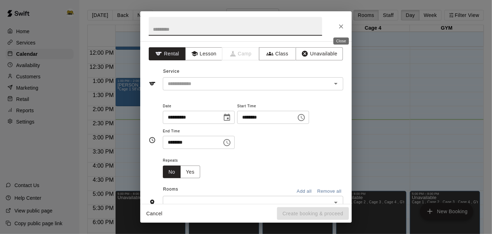
click at [342, 25] on icon "Close" at bounding box center [341, 26] width 7 height 7
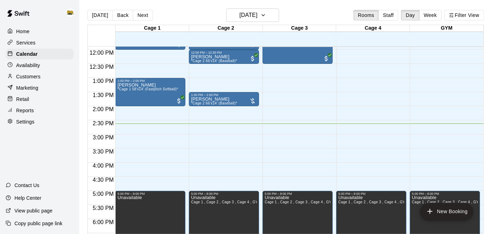
click at [28, 122] on p "Settings" at bounding box center [25, 121] width 18 height 7
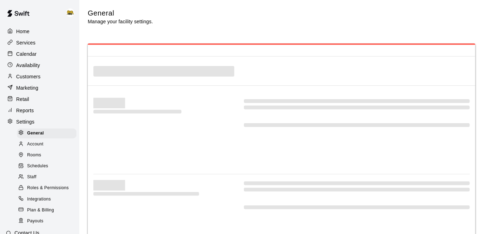
select select "**"
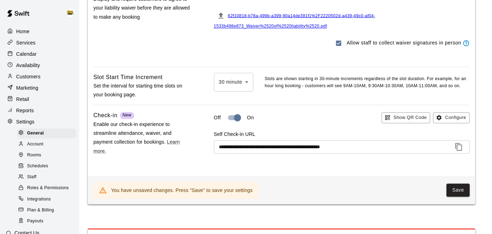
scroll to position [788, 0]
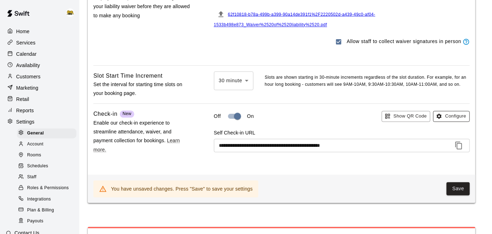
click at [449, 117] on button "Configure" at bounding box center [451, 116] width 37 height 11
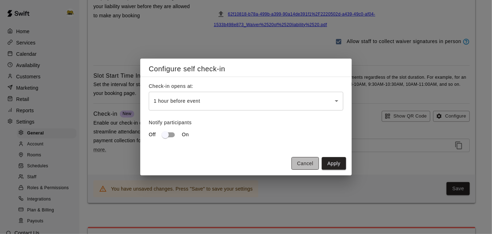
click at [303, 166] on button "Cancel" at bounding box center [304, 163] width 27 height 13
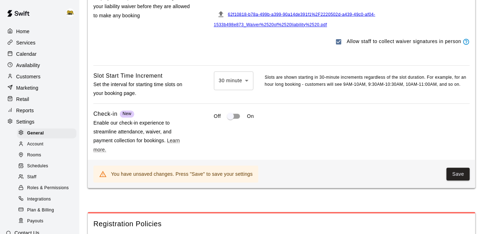
click at [30, 44] on p "Services" at bounding box center [25, 42] width 19 height 7
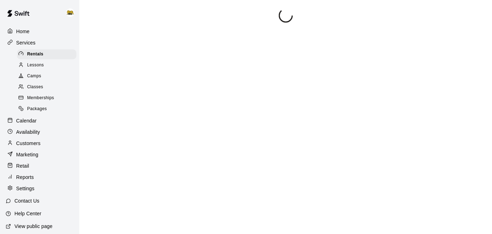
click at [30, 44] on p "Services" at bounding box center [25, 42] width 19 height 7
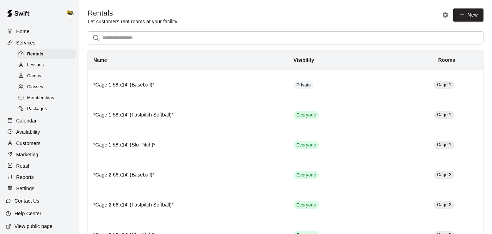
click at [24, 120] on p "Calendar" at bounding box center [26, 120] width 20 height 7
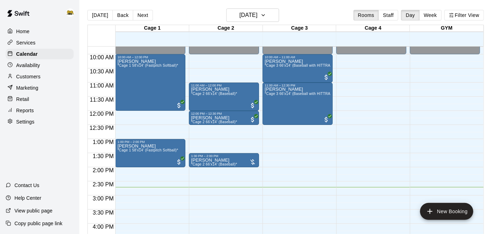
scroll to position [268, 0]
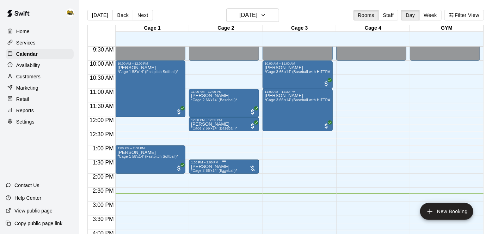
click at [200, 187] on img "edit" at bounding box center [198, 188] width 8 height 8
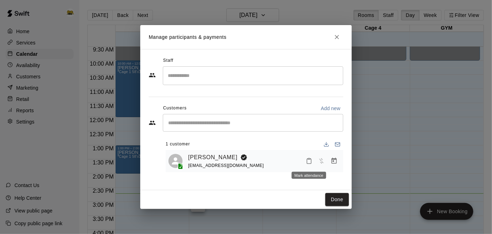
click at [310, 160] on icon "Mark attendance" at bounding box center [309, 161] width 6 height 6
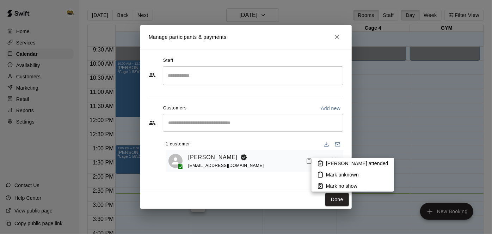
click at [324, 162] on li "[PERSON_NAME] attended" at bounding box center [353, 163] width 82 height 11
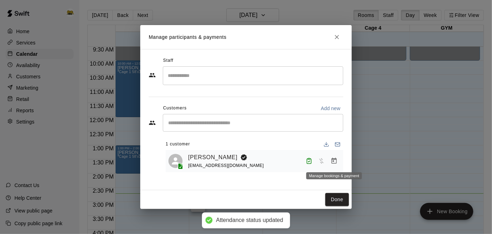
click at [332, 160] on icon "Manage bookings & payment" at bounding box center [334, 161] width 5 height 6
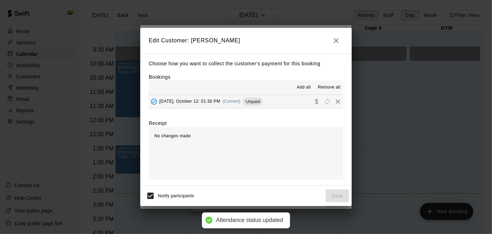
click at [258, 99] on span "Unpaid" at bounding box center [253, 101] width 20 height 5
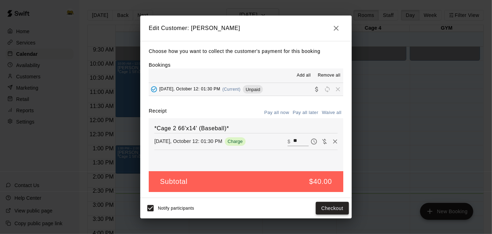
click at [326, 207] on button "Checkout" at bounding box center [332, 208] width 33 height 13
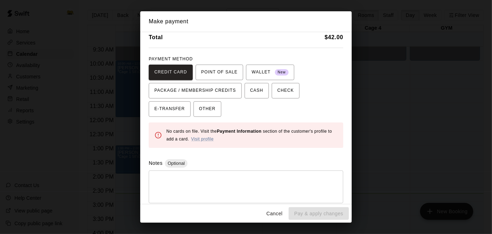
scroll to position [30, 0]
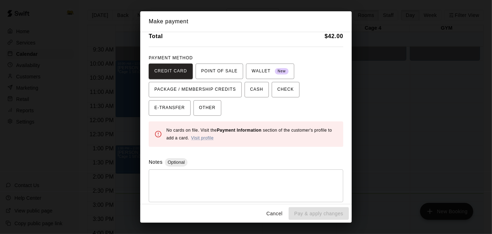
click at [277, 213] on button "Cancel" at bounding box center [274, 213] width 23 height 13
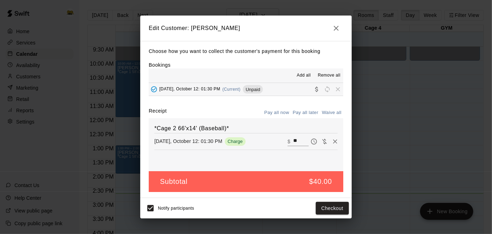
click at [338, 31] on icon "button" at bounding box center [336, 28] width 8 height 8
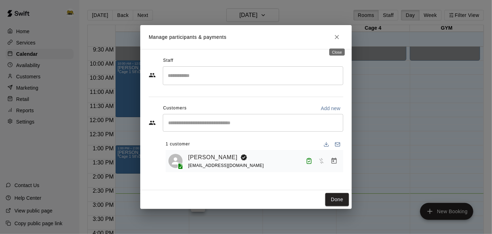
click at [340, 36] on icon "Close" at bounding box center [336, 36] width 7 height 7
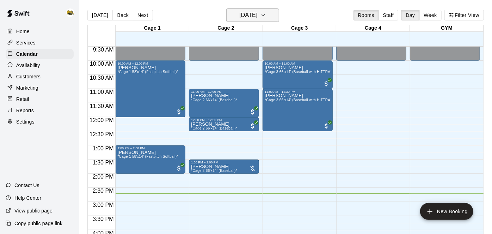
click at [266, 16] on icon "button" at bounding box center [263, 15] width 6 height 8
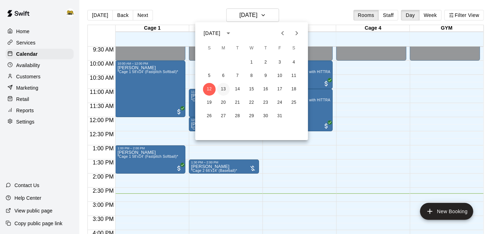
click at [226, 88] on button "13" at bounding box center [223, 89] width 13 height 13
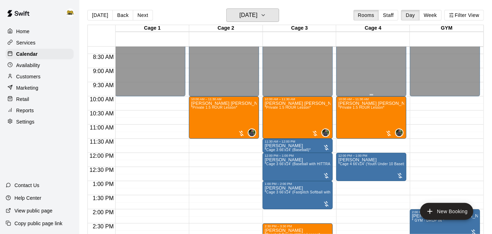
scroll to position [233, 0]
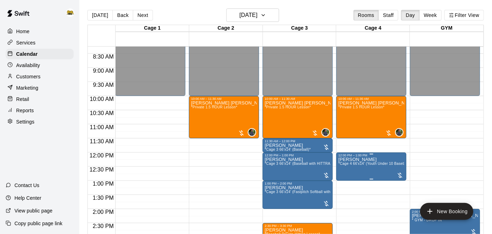
click at [360, 165] on span "*Cage 4 66'x14' (Youth Under 10 Baseball)*" at bounding box center [374, 163] width 73 height 4
click at [345, 168] on icon "edit" at bounding box center [345, 168] width 6 height 6
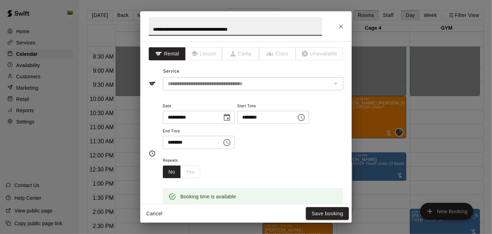
click at [153, 214] on button "Cancel" at bounding box center [154, 213] width 23 height 13
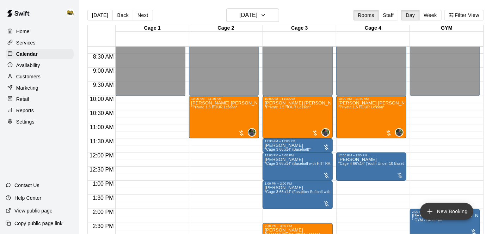
click at [433, 210] on icon "add" at bounding box center [430, 211] width 8 height 8
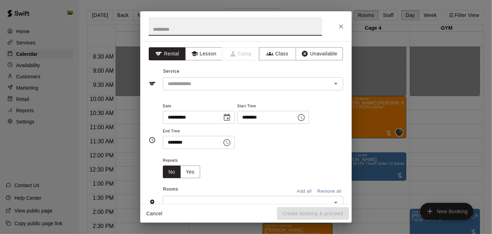
click at [219, 92] on div "**********" at bounding box center [245, 122] width 211 height 162
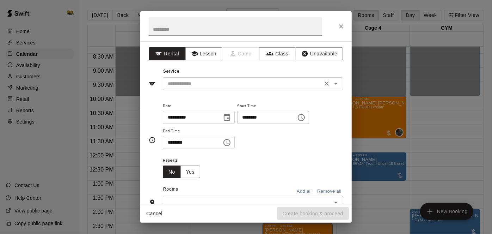
click at [219, 81] on input "text" at bounding box center [242, 83] width 155 height 9
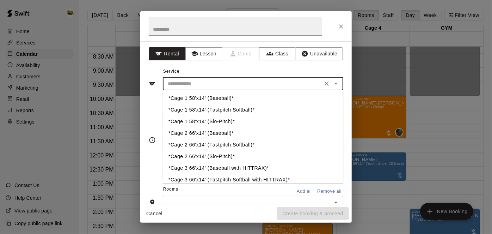
click at [217, 134] on li "*Cage 2 66'x14' (Baseball)*" at bounding box center [253, 134] width 180 height 12
type input "**********"
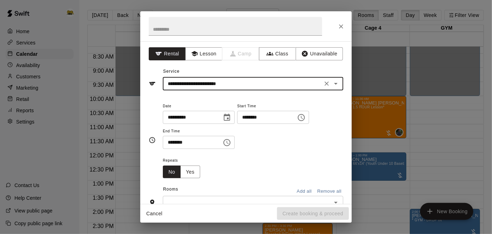
click at [237, 124] on input "********" at bounding box center [264, 117] width 54 height 13
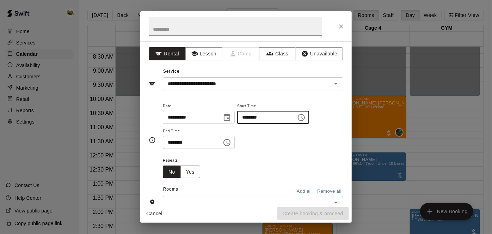
type input "********"
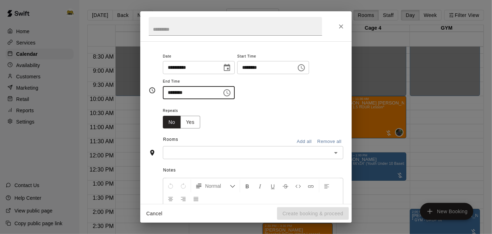
scroll to position [67, 0]
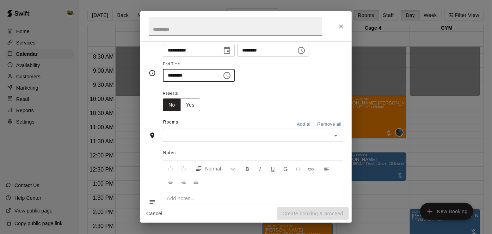
type input "********"
click at [266, 140] on input "text" at bounding box center [247, 135] width 165 height 9
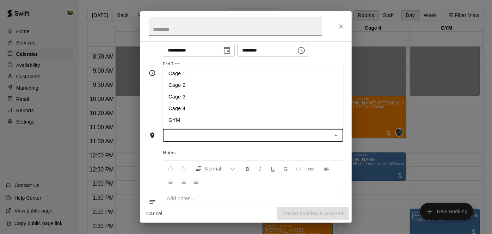
click at [211, 91] on li "Cage 2" at bounding box center [253, 85] width 180 height 12
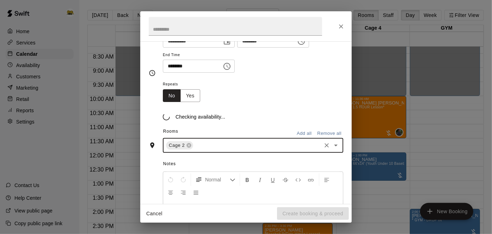
scroll to position [80, 0]
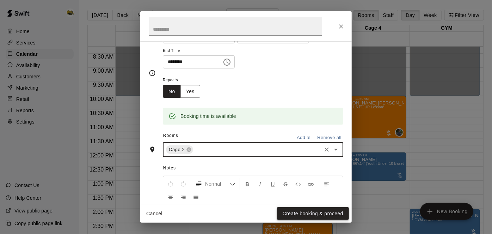
click at [287, 211] on button "Create booking & proceed" at bounding box center [313, 213] width 72 height 13
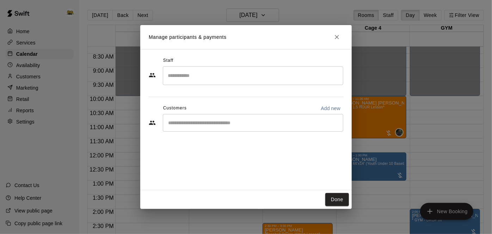
click at [293, 124] on input "Start typing to search customers..." at bounding box center [253, 122] width 174 height 7
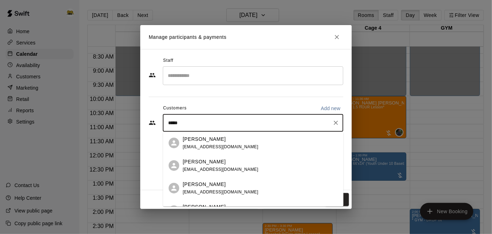
type input "******"
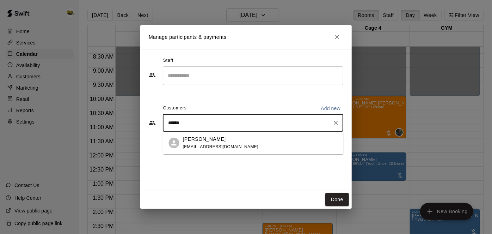
click at [248, 144] on div "[PERSON_NAME] [PERSON_NAME][EMAIL_ADDRESS][DOMAIN_NAME]" at bounding box center [260, 142] width 155 height 15
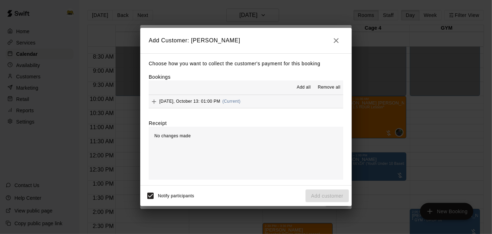
click at [285, 101] on button "[DATE], October 13: 01:00 PM (Current)" at bounding box center [246, 101] width 195 height 13
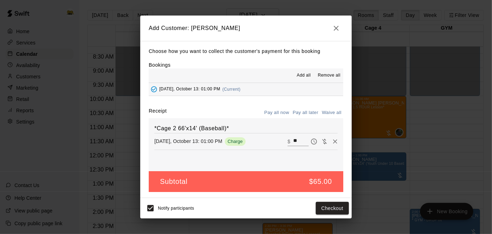
click at [303, 108] on button "Pay all later" at bounding box center [305, 112] width 29 height 11
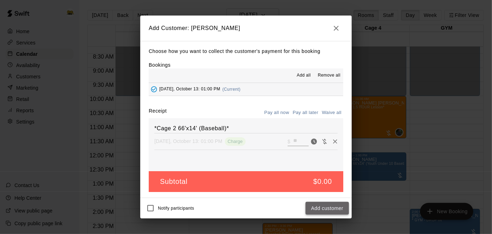
click at [308, 208] on button "Add customer" at bounding box center [327, 208] width 43 height 13
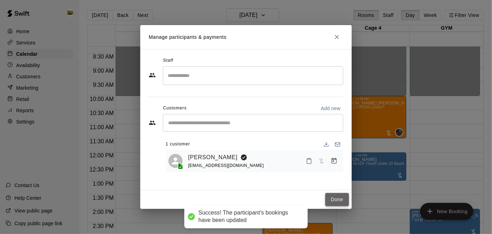
click at [340, 197] on button "Done" at bounding box center [337, 199] width 24 height 13
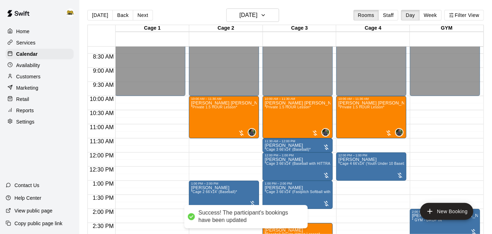
scroll to position [228, 0]
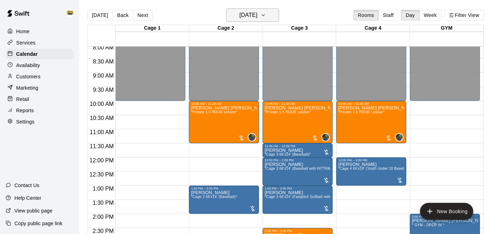
click at [250, 15] on h6 "[DATE]" at bounding box center [248, 15] width 18 height 10
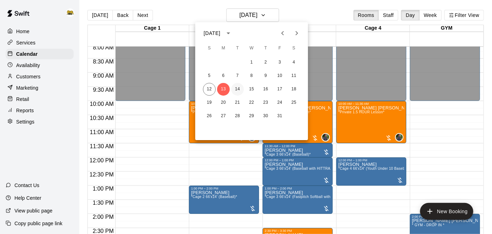
click at [233, 89] on button "14" at bounding box center [237, 89] width 13 height 13
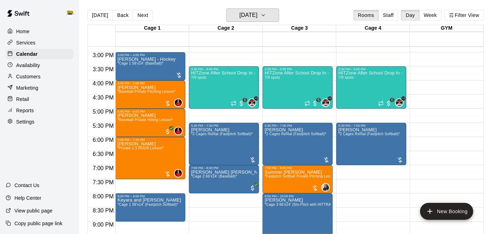
scroll to position [418, 0]
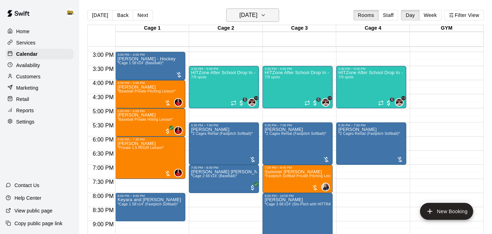
click at [254, 17] on h6 "[DATE]" at bounding box center [248, 15] width 18 height 10
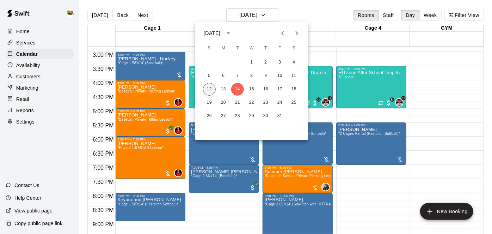
click at [213, 92] on button "12" at bounding box center [209, 89] width 13 height 13
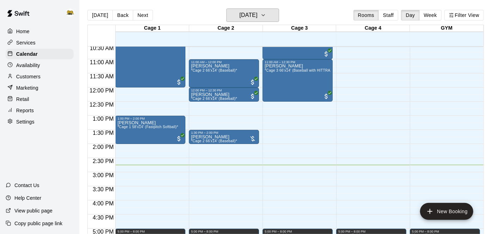
scroll to position [298, 0]
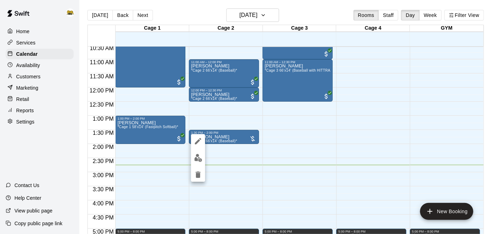
click at [199, 157] on img "edit" at bounding box center [198, 158] width 8 height 8
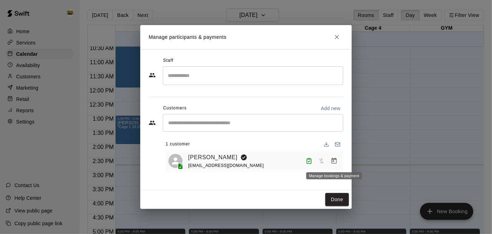
click at [337, 163] on icon "Manage bookings & payment" at bounding box center [334, 160] width 7 height 7
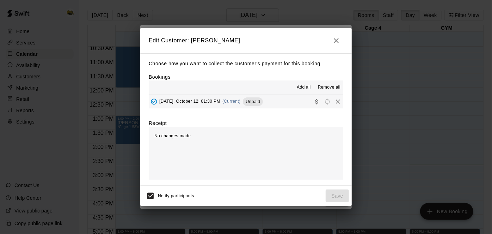
click at [336, 41] on icon "button" at bounding box center [336, 40] width 5 height 5
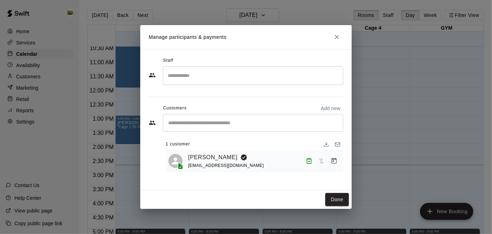
click at [341, 40] on button "Close" at bounding box center [337, 37] width 13 height 13
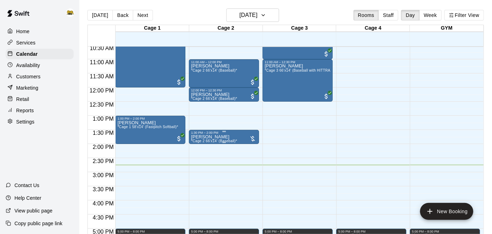
click at [232, 132] on div "1:30 PM – 2:00 PM" at bounding box center [224, 133] width 66 height 4
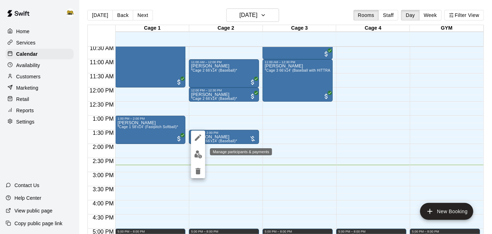
click at [198, 156] on img "edit" at bounding box center [198, 154] width 8 height 8
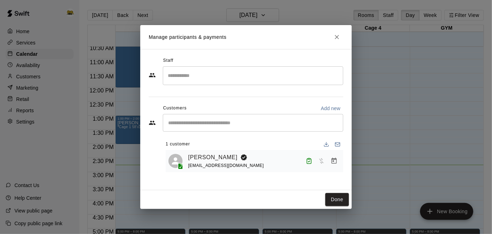
click at [338, 36] on icon "Close" at bounding box center [336, 36] width 7 height 7
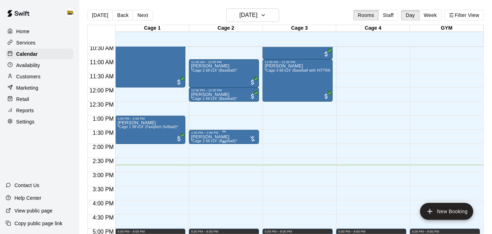
click at [198, 144] on icon "edit" at bounding box center [198, 141] width 8 height 8
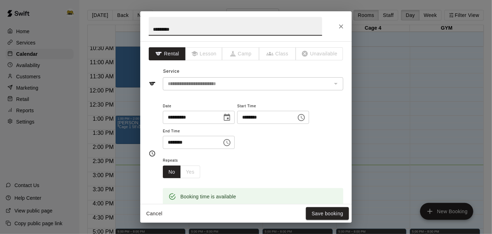
click at [235, 149] on div "******** ​" at bounding box center [199, 142] width 72 height 13
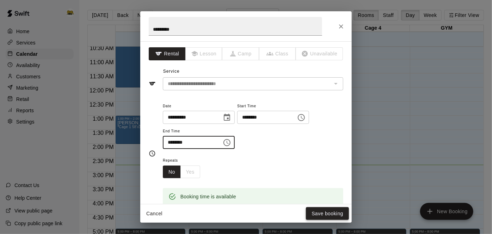
type input "********"
click at [334, 214] on button "Save booking" at bounding box center [327, 213] width 43 height 13
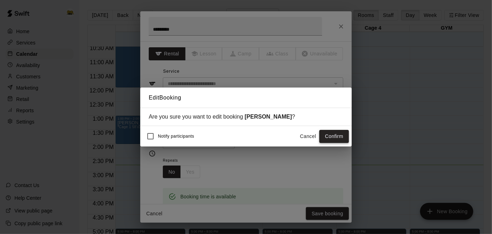
click at [342, 136] on button "Confirm" at bounding box center [334, 136] width 30 height 13
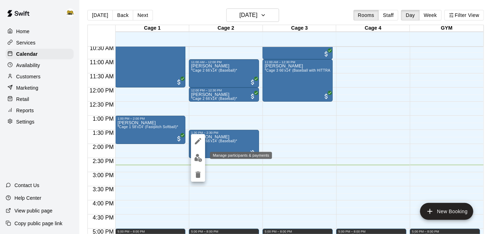
click at [198, 160] on img "edit" at bounding box center [198, 158] width 8 height 8
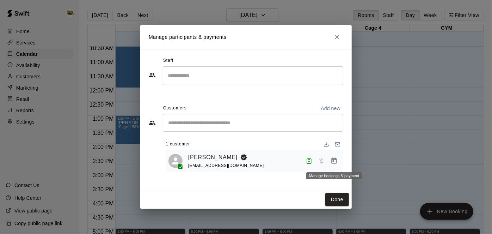
click at [334, 162] on icon "Manage bookings & payment" at bounding box center [334, 160] width 7 height 7
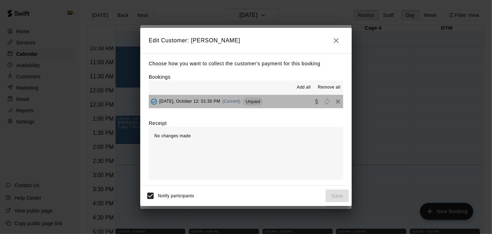
click at [266, 106] on button "[DATE], October 12: 01:30 PM (Current) Unpaid" at bounding box center [246, 101] width 195 height 13
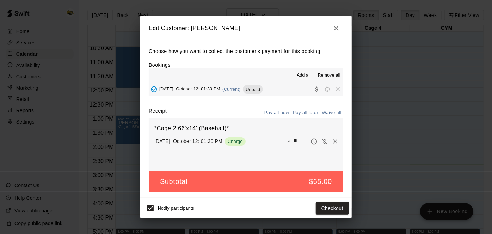
click at [331, 215] on div "Notify participants Checkout" at bounding box center [245, 208] width 211 height 20
click at [339, 210] on button "Checkout" at bounding box center [332, 208] width 33 height 13
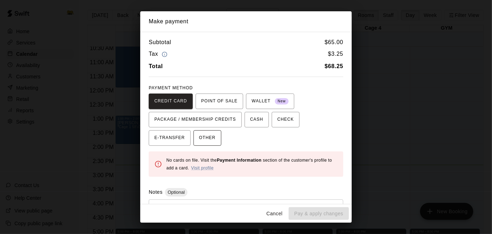
click at [199, 139] on span "OTHER" at bounding box center [207, 137] width 17 height 11
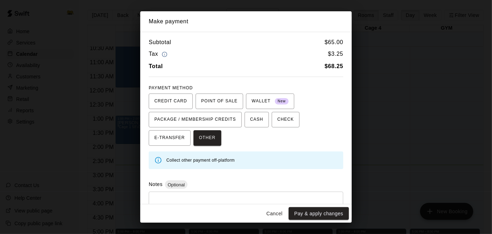
scroll to position [25, 0]
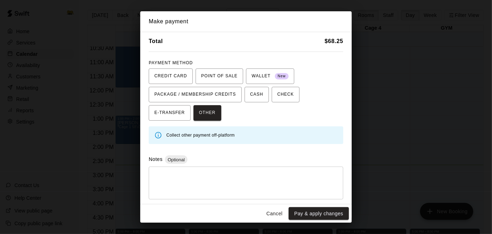
click at [196, 199] on div "Subtotal $ 65.00 Tax $ 3.25 Total $ 68.25 PAYMENT METHOD CREDIT CARD POINT OF S…" at bounding box center [245, 118] width 211 height 172
click at [197, 198] on div "* ​" at bounding box center [246, 182] width 195 height 33
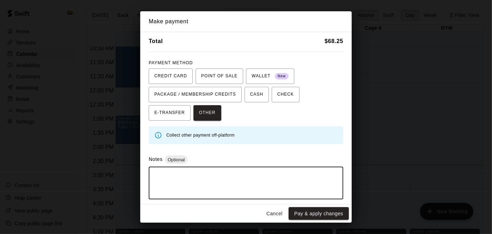
click at [234, 183] on textarea at bounding box center [246, 182] width 185 height 21
type textarea "**********"
click at [318, 210] on button "Pay & apply changes" at bounding box center [319, 213] width 60 height 13
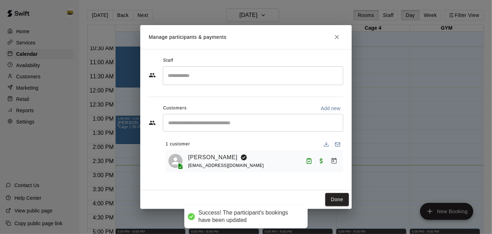
click at [327, 200] on button "Done" at bounding box center [337, 199] width 24 height 13
